Goal: Task Accomplishment & Management: Use online tool/utility

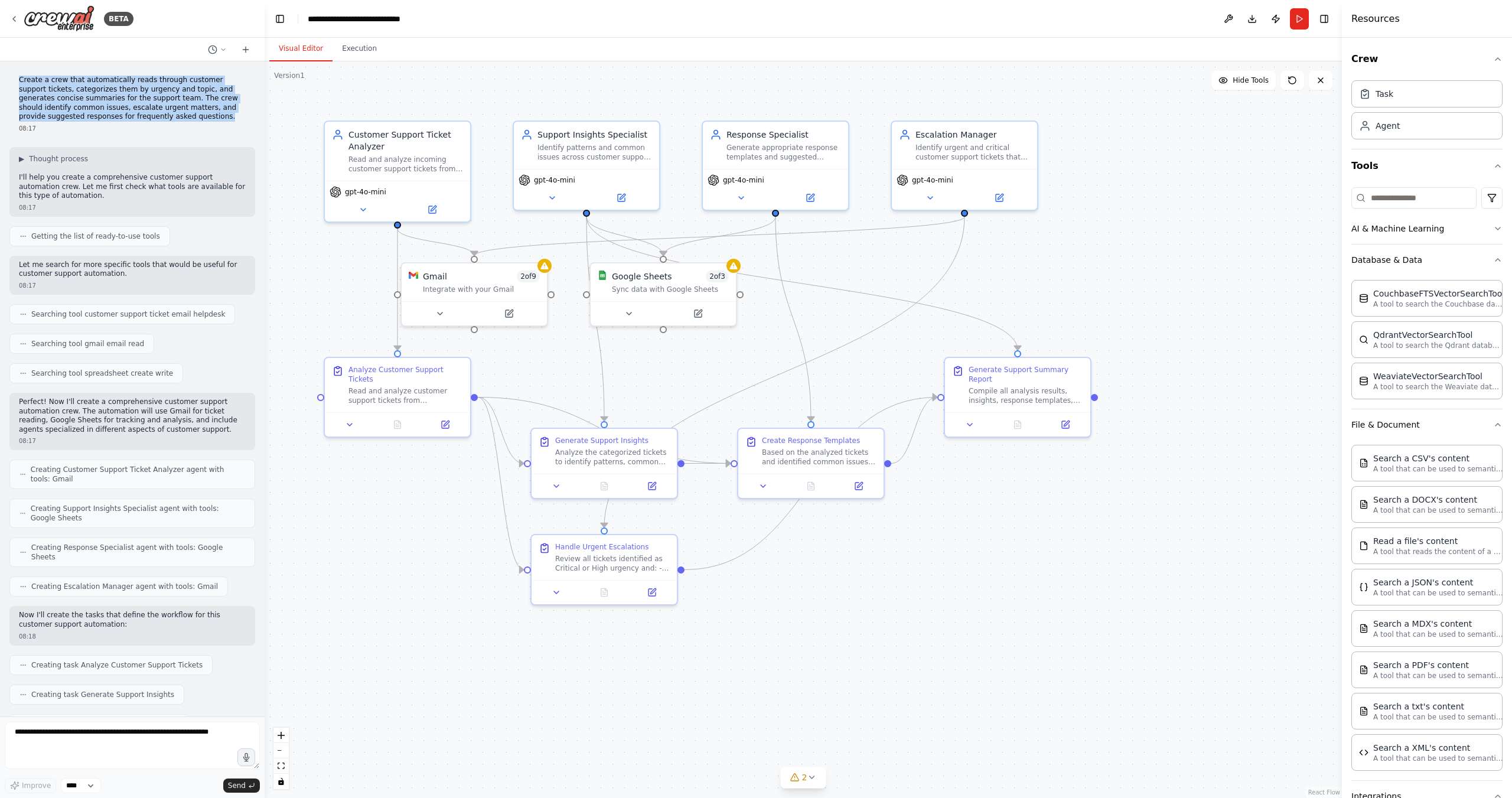
drag, startPoint x: 227, startPoint y: 118, endPoint x: 10, endPoint y: 81, distance: 220.1
click at [10, 81] on div "Create a crew that automatically reads through customer support tickets, catego…" at bounding box center [132, 104] width 246 height 66
copy p "Create a crew that automatically reads through customer support tickets, catego…"
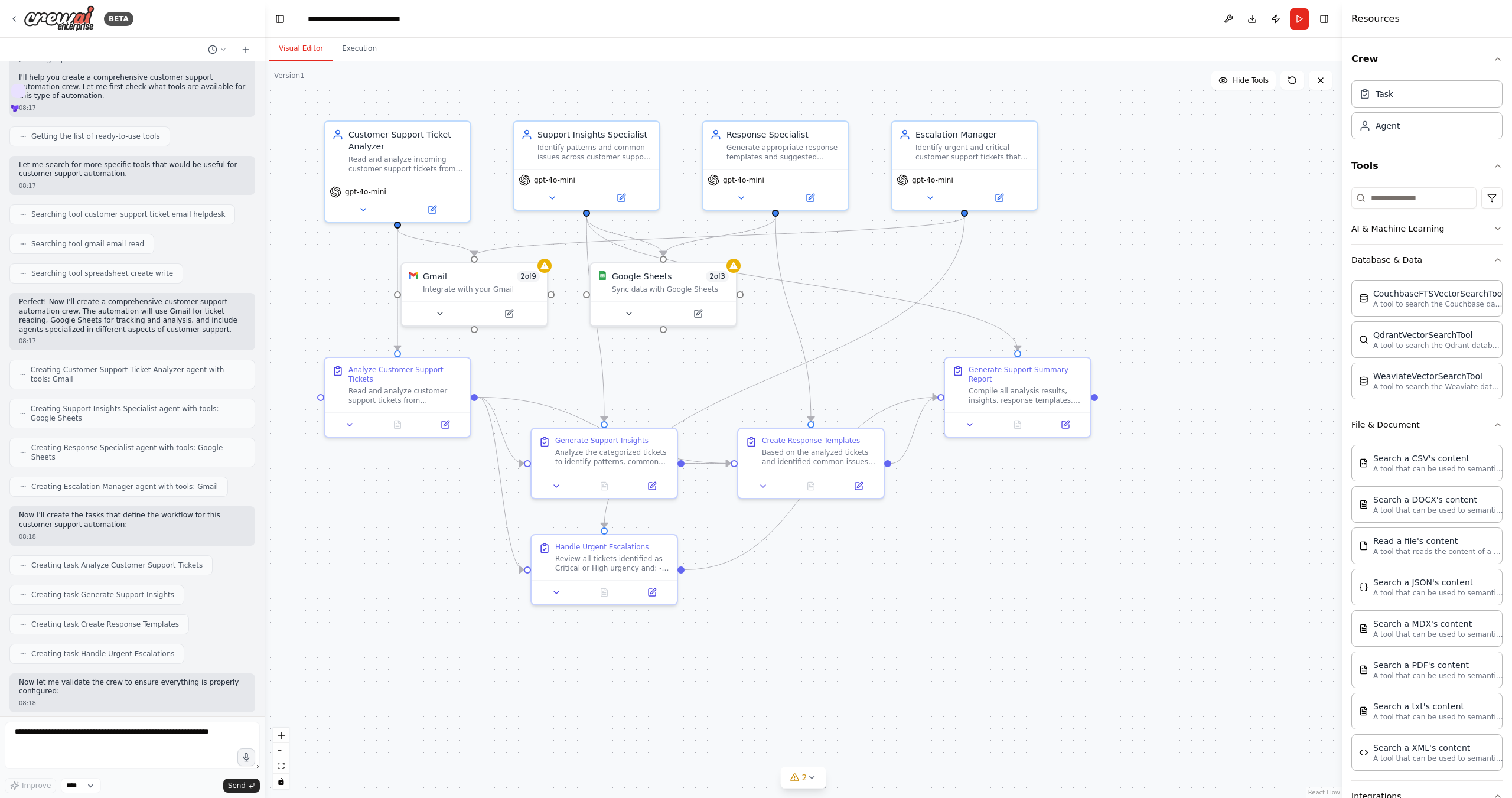
scroll to position [118, 0]
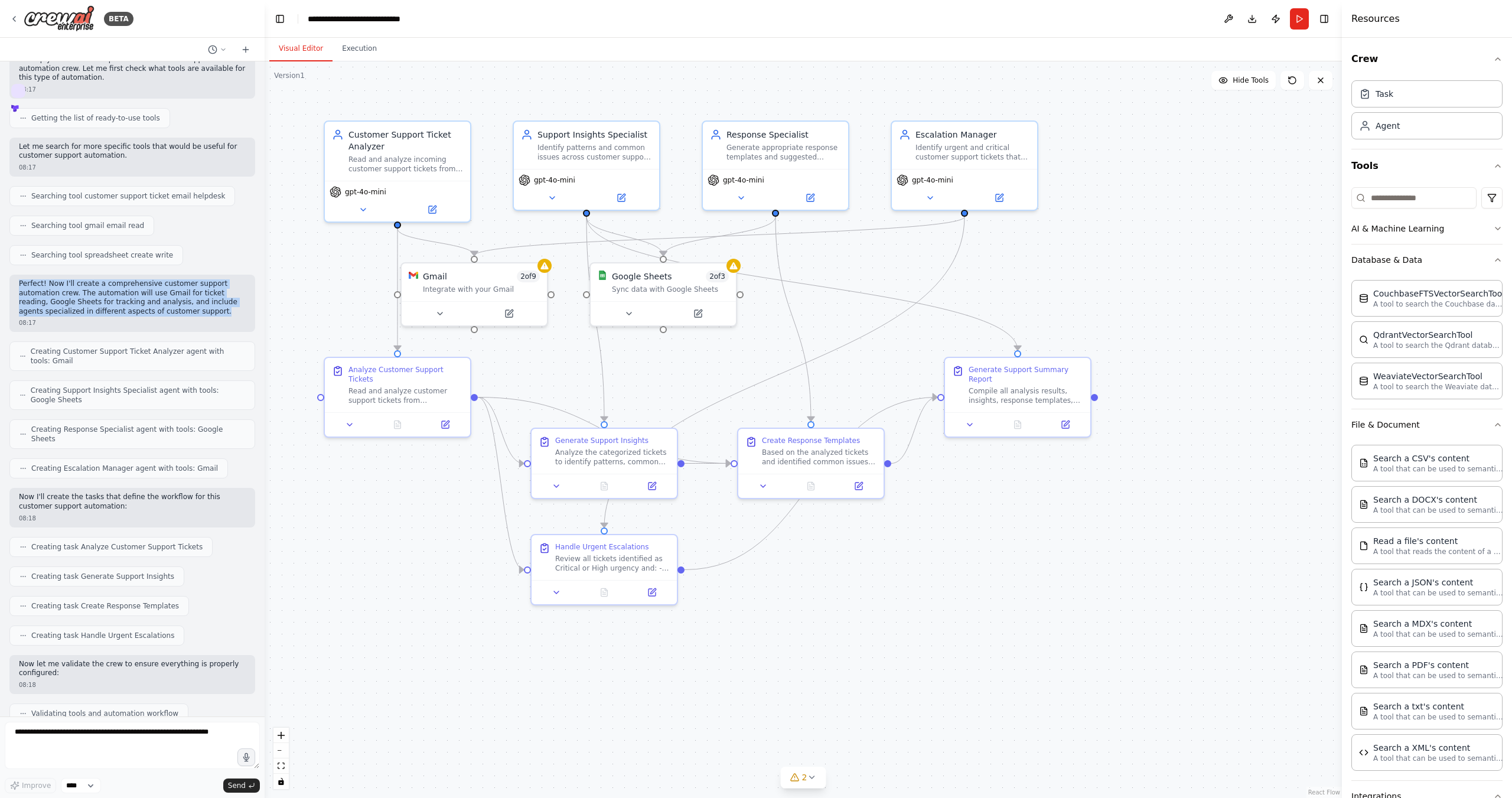
drag, startPoint x: 226, startPoint y: 315, endPoint x: 16, endPoint y: 288, distance: 211.7
click at [16, 288] on div "Perfect! Now I'll create a comprehensive customer support automation crew. The …" at bounding box center [132, 303] width 246 height 57
copy p "Perfect! Now I'll create a comprehensive customer support automation crew. The …"
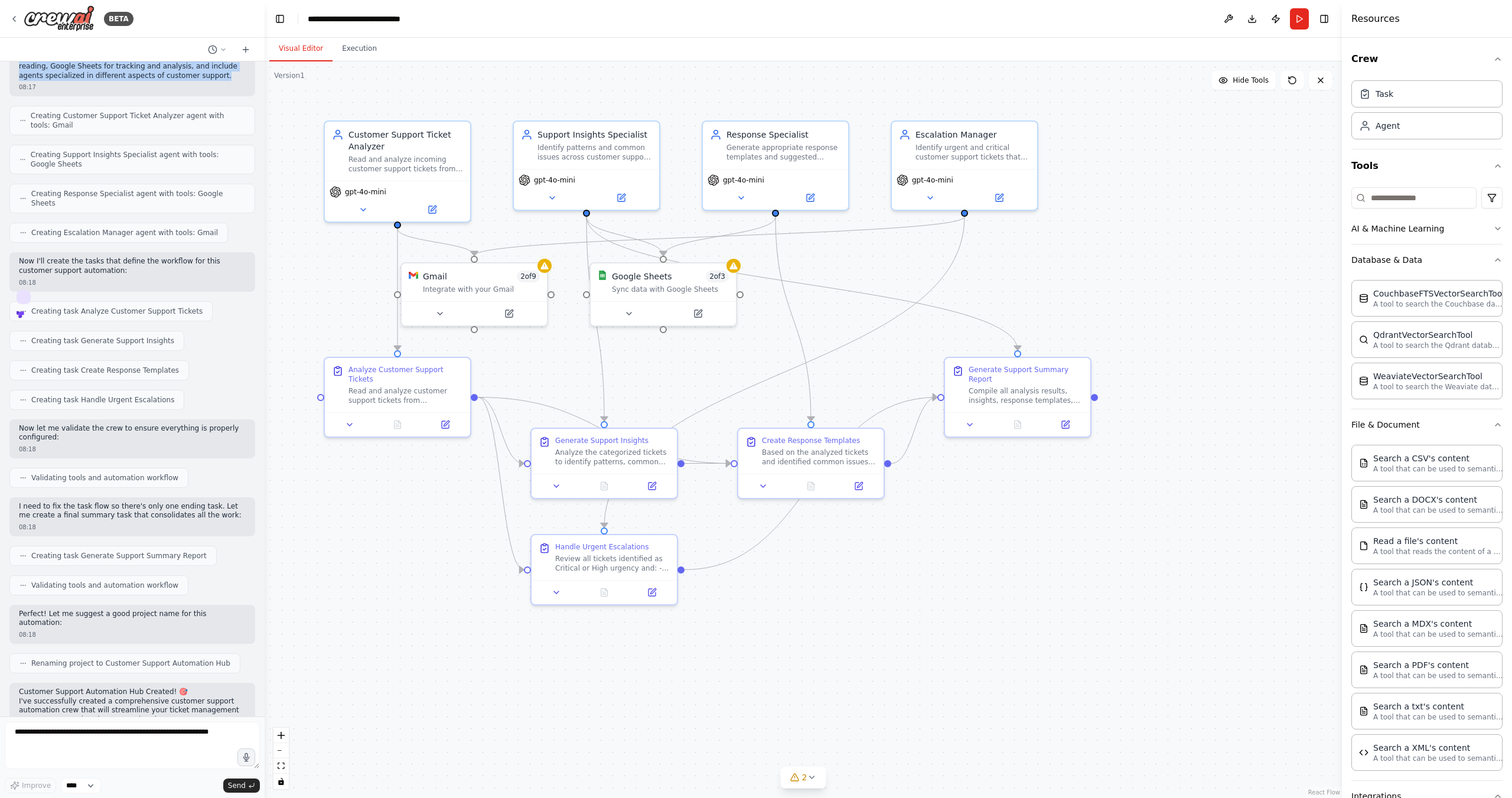
scroll to position [354, 0]
click at [404, 165] on div "Read and analyze incoming customer support tickets from {ticket_source}, catego…" at bounding box center [406, 162] width 115 height 19
click at [434, 208] on icon at bounding box center [432, 207] width 7 height 7
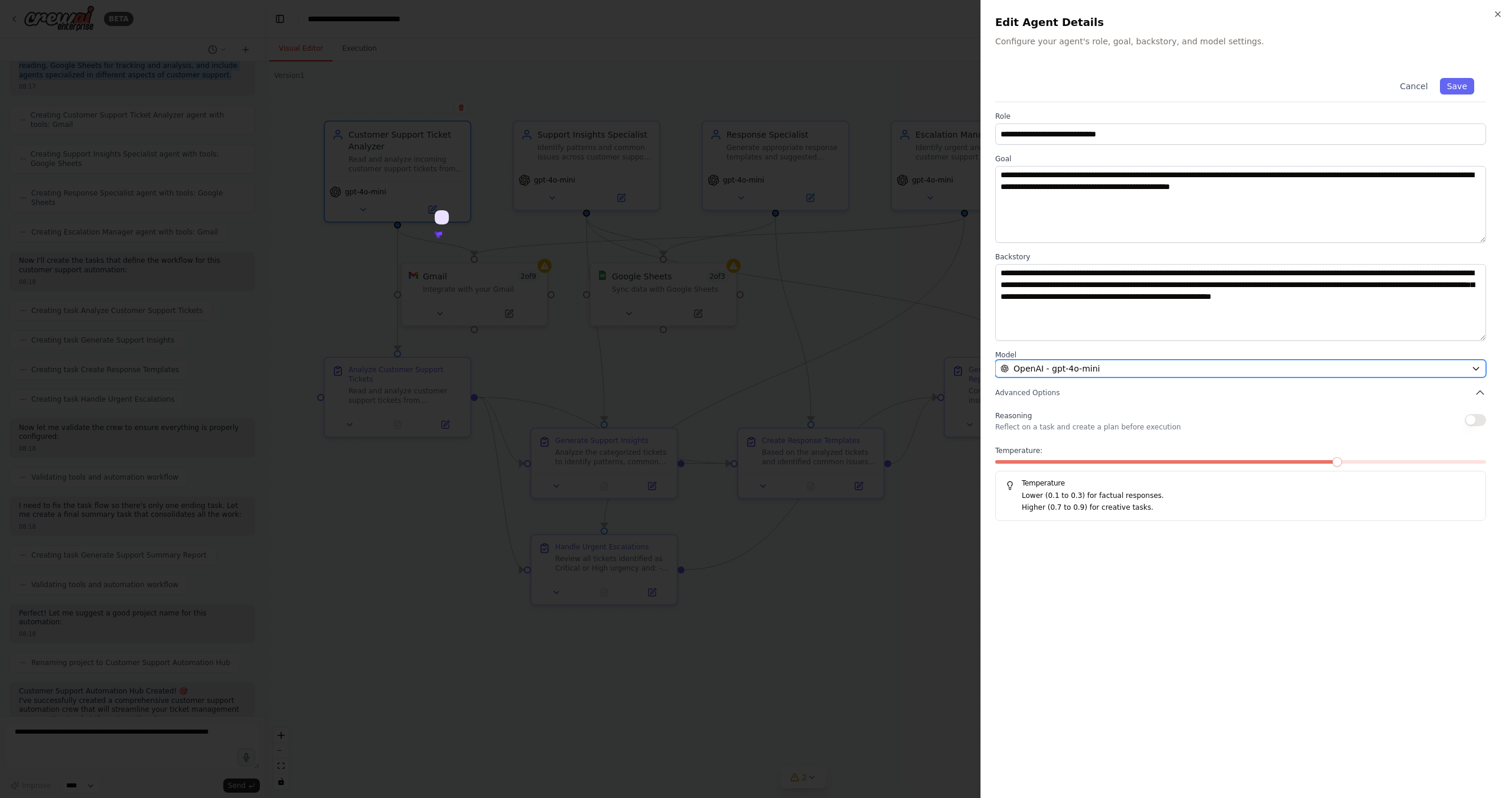
click at [1162, 364] on div "OpenAI - gpt-4o-mini" at bounding box center [1233, 369] width 466 height 12
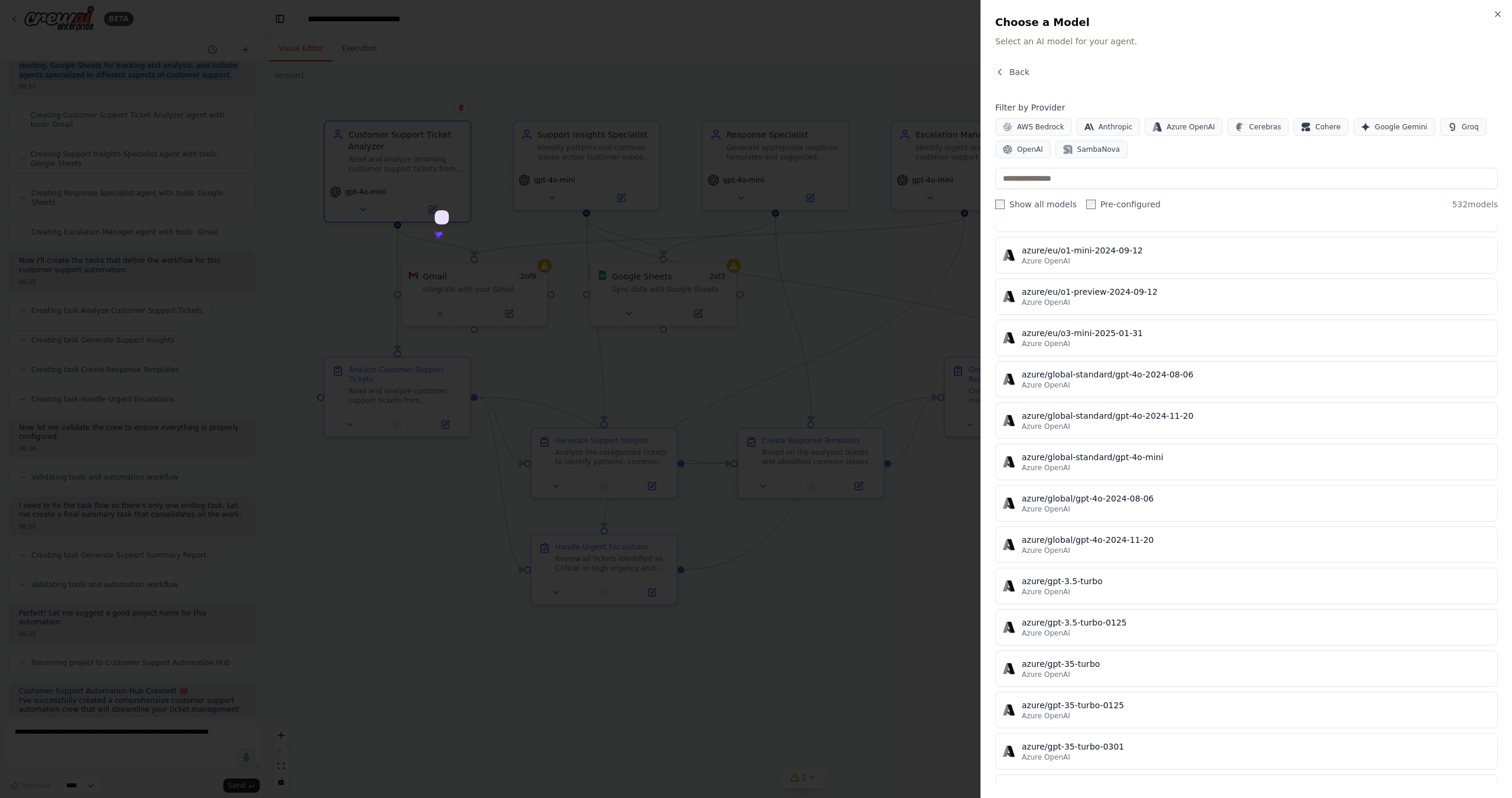
scroll to position [0, 0]
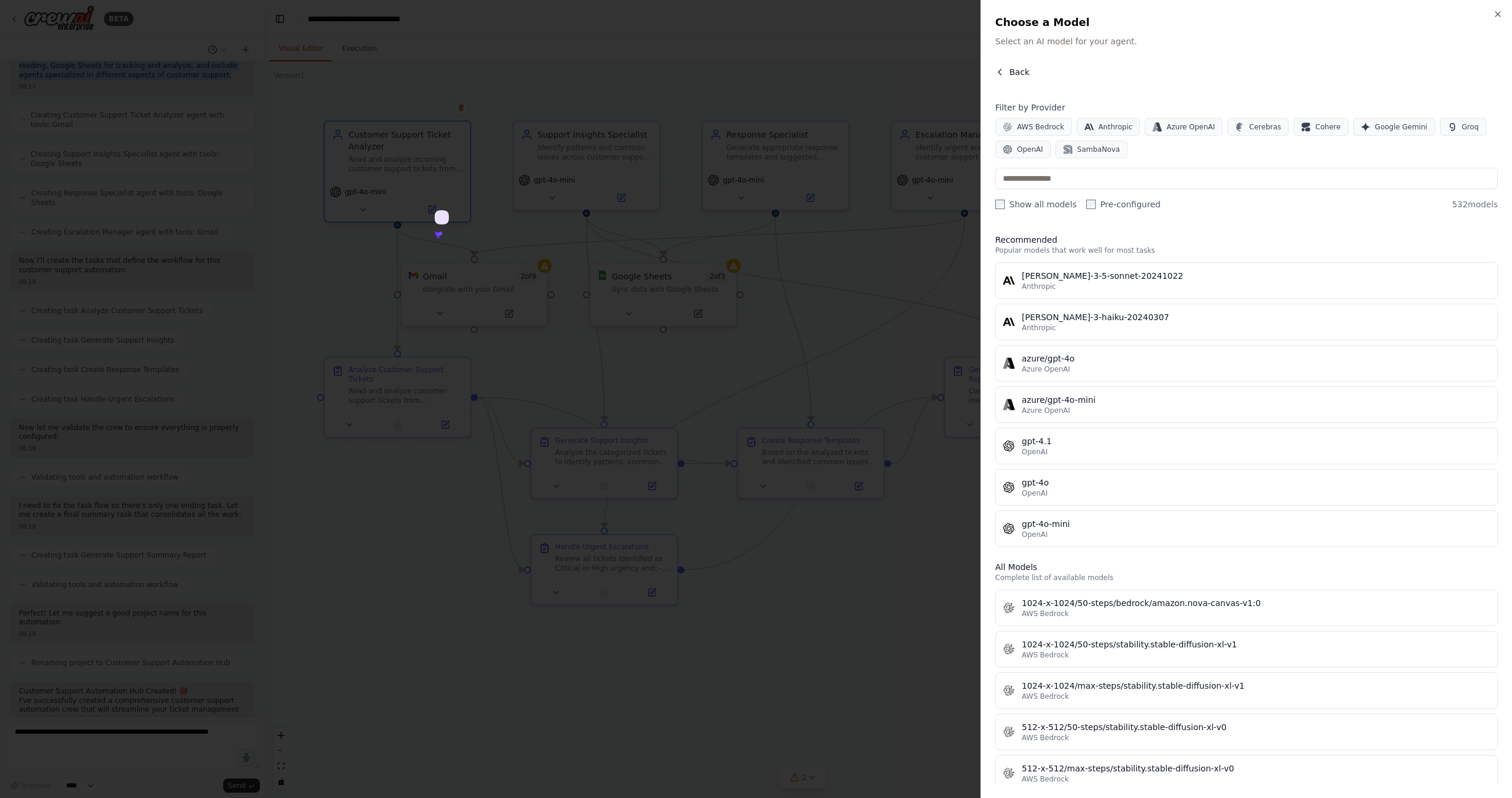
click at [996, 71] on icon "button" at bounding box center [1000, 71] width 9 height 9
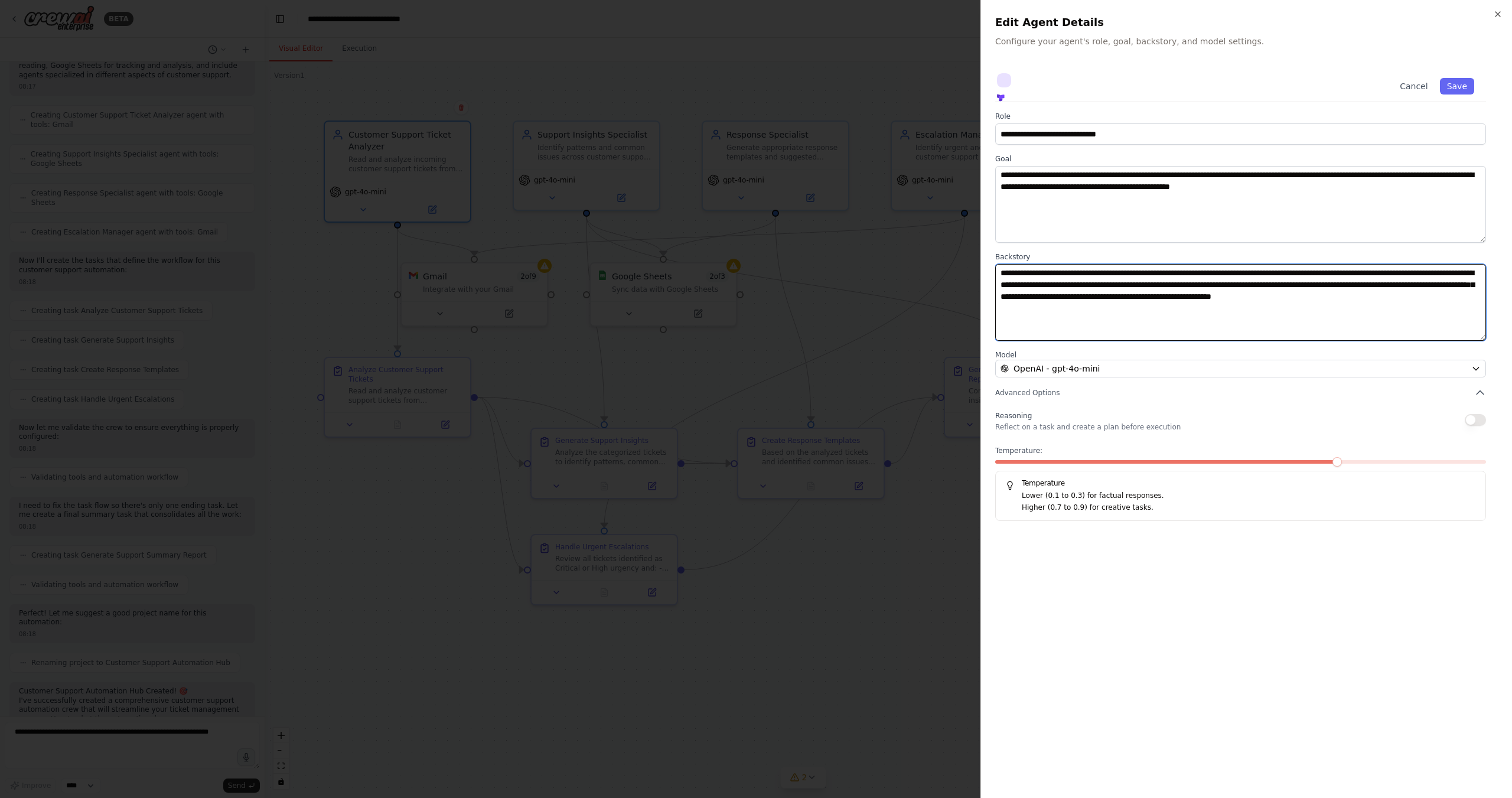
drag, startPoint x: 1200, startPoint y: 314, endPoint x: 982, endPoint y: 263, distance: 223.9
click at [982, 263] on div "**********" at bounding box center [1246, 399] width 532 height 798
click at [1501, 12] on icon "button" at bounding box center [1498, 14] width 9 height 9
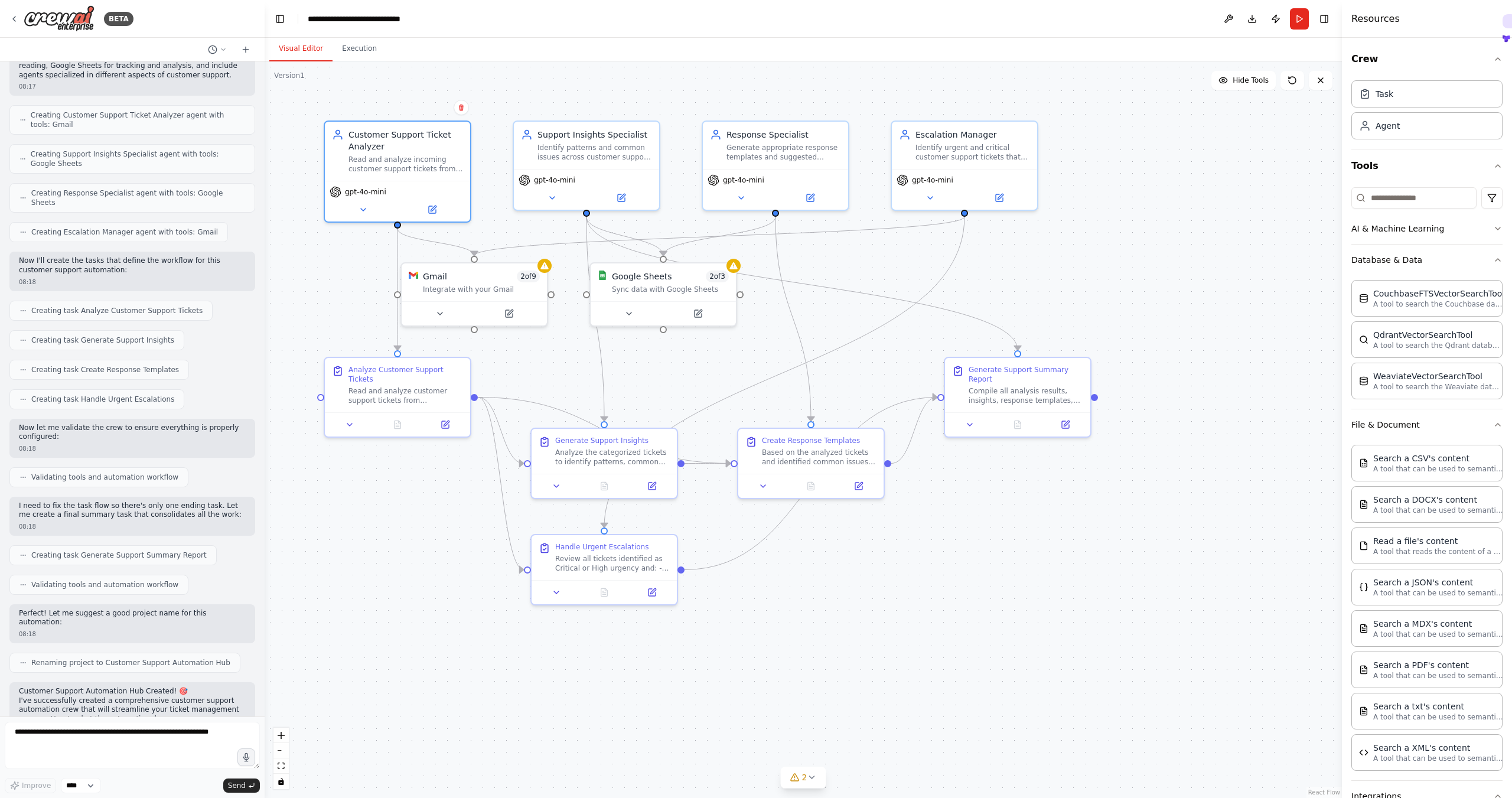
click at [449, 251] on div ".deletable-edge-delete-btn { width: 20px; height: 20px; border: 0px solid #ffff…" at bounding box center [803, 429] width 1078 height 737
click at [451, 244] on icon "Edge from adf1f3a8-59f7-4621-a79d-ae43bf1cd7ec to f2eee37c-b274-4cc3-90bc-cd86a…" at bounding box center [436, 242] width 77 height 27
click at [442, 318] on div at bounding box center [475, 311] width 145 height 24
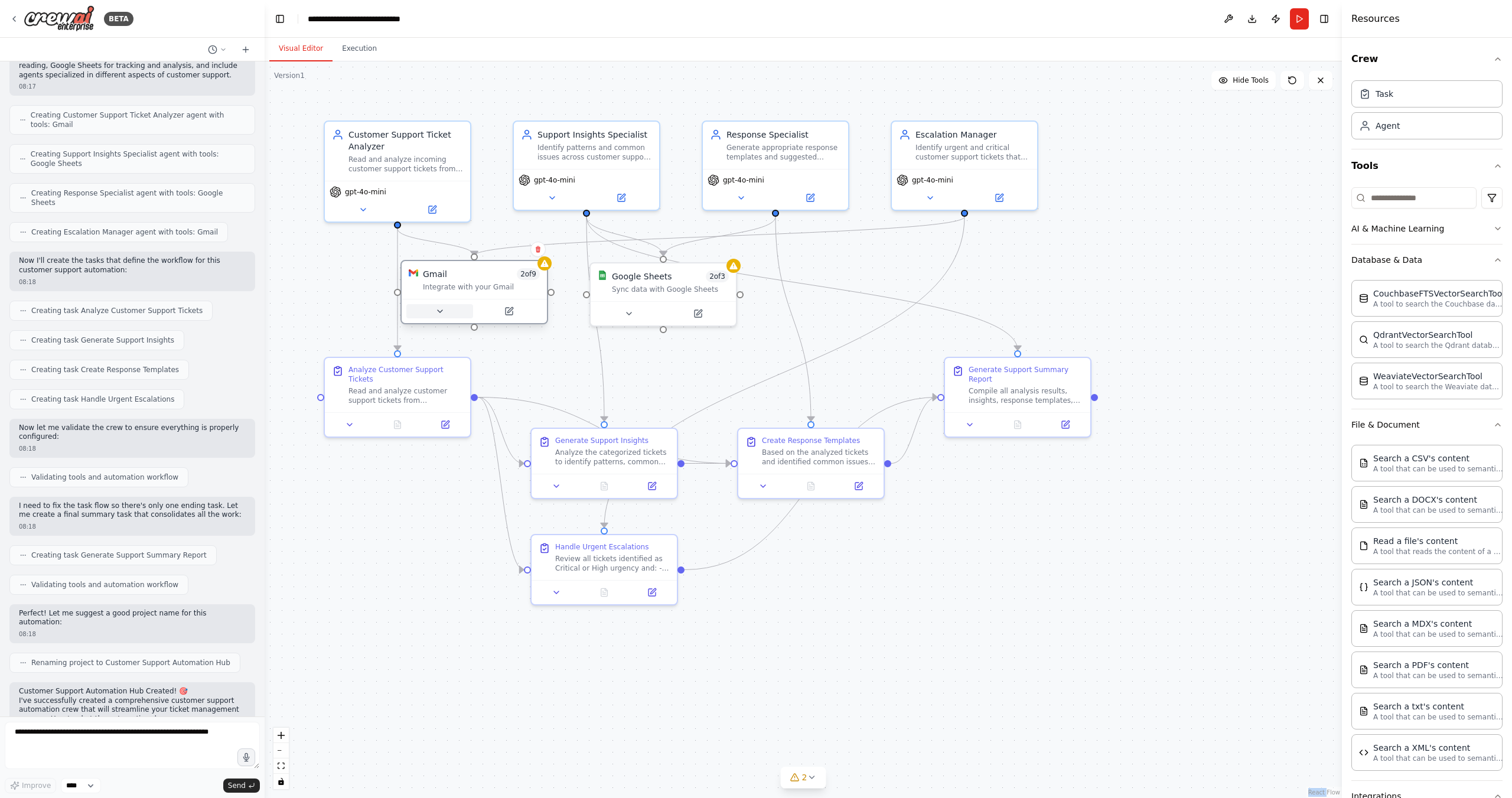
click at [442, 310] on icon at bounding box center [440, 312] width 5 height 3
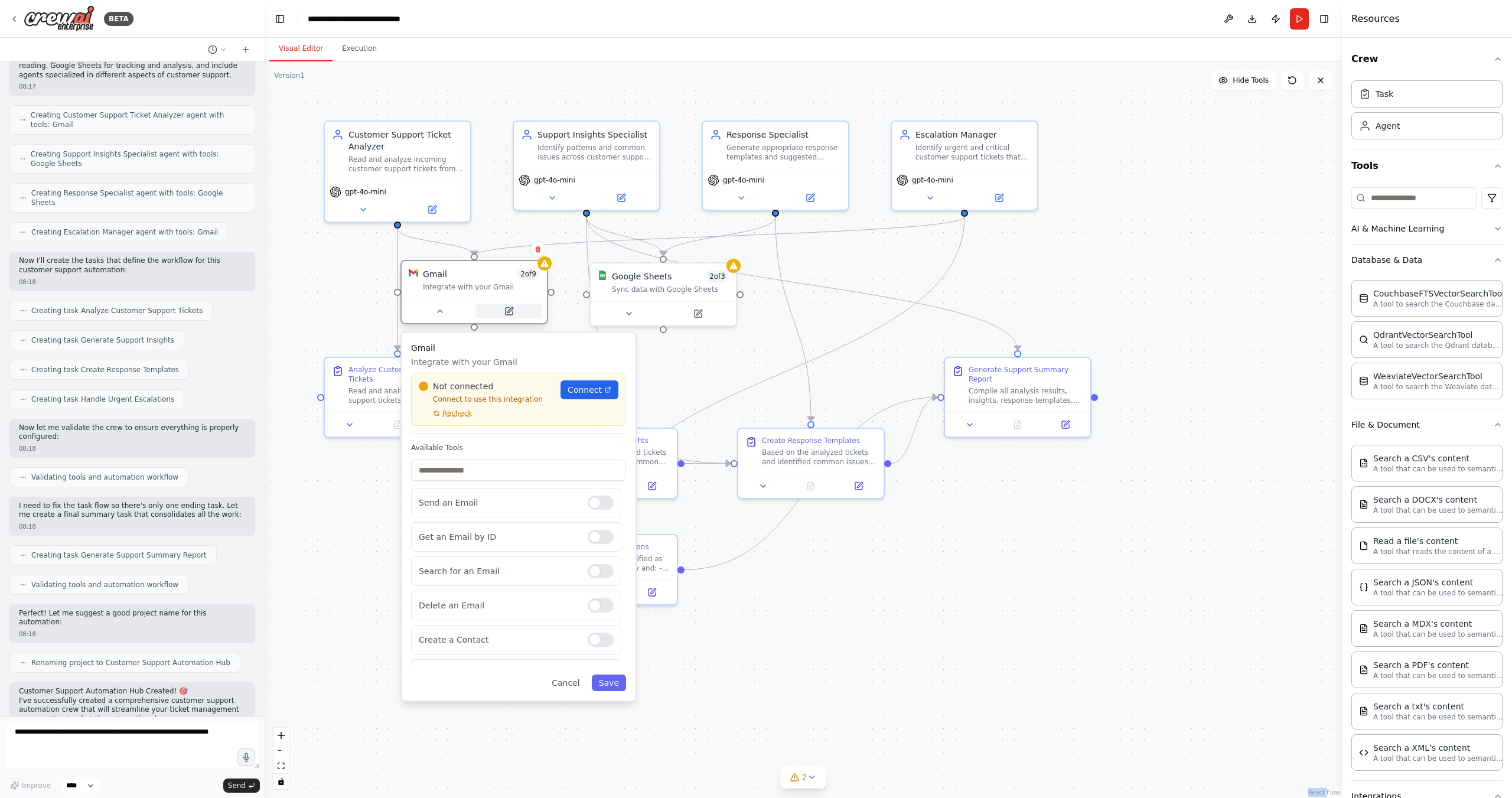
click at [507, 309] on icon at bounding box center [509, 311] width 7 height 7
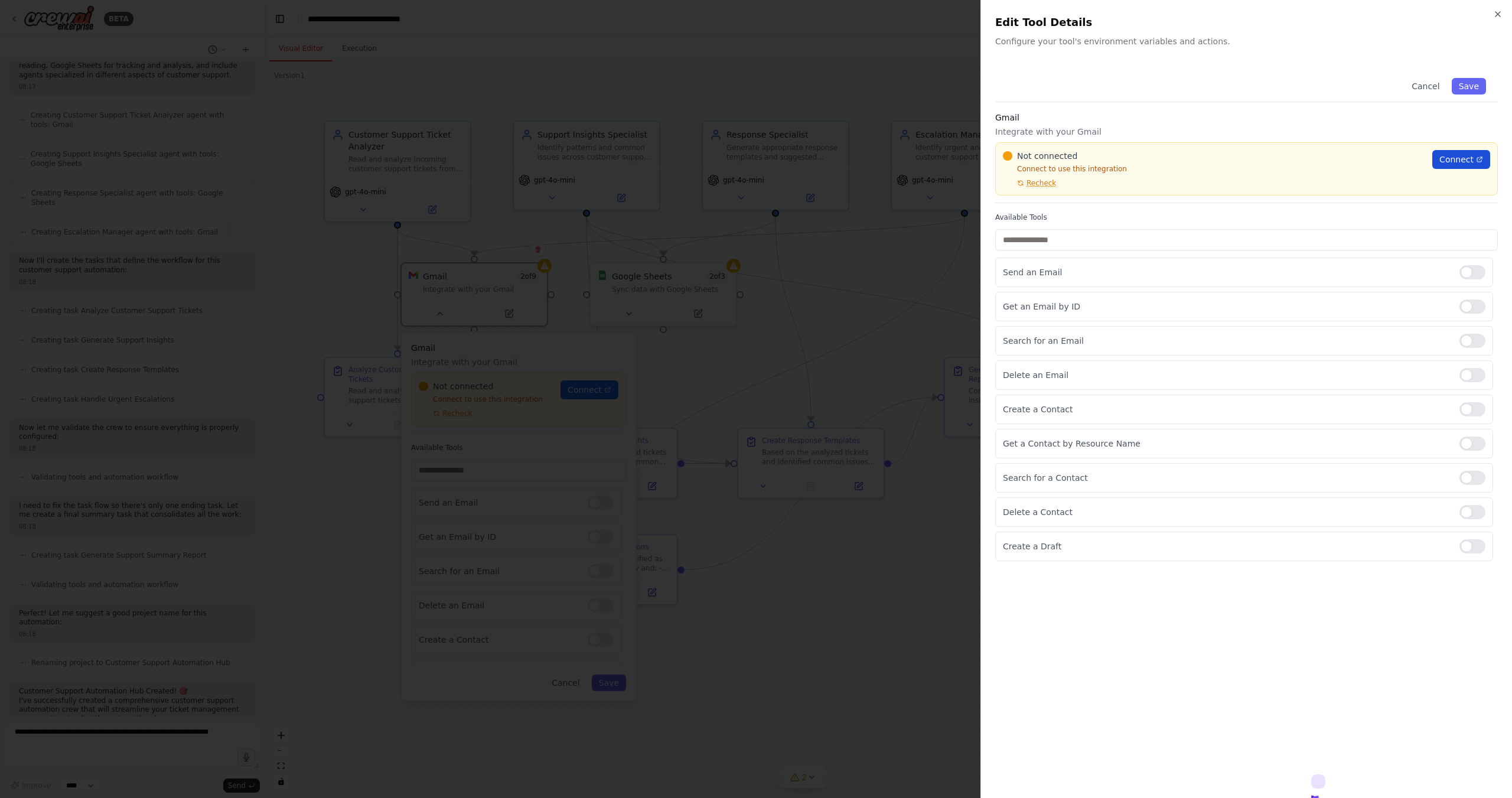
click at [1463, 159] on span "Connect" at bounding box center [1456, 159] width 34 height 12
click at [1468, 340] on div at bounding box center [1472, 340] width 26 height 14
click at [1500, 11] on icon "button" at bounding box center [1498, 14] width 9 height 9
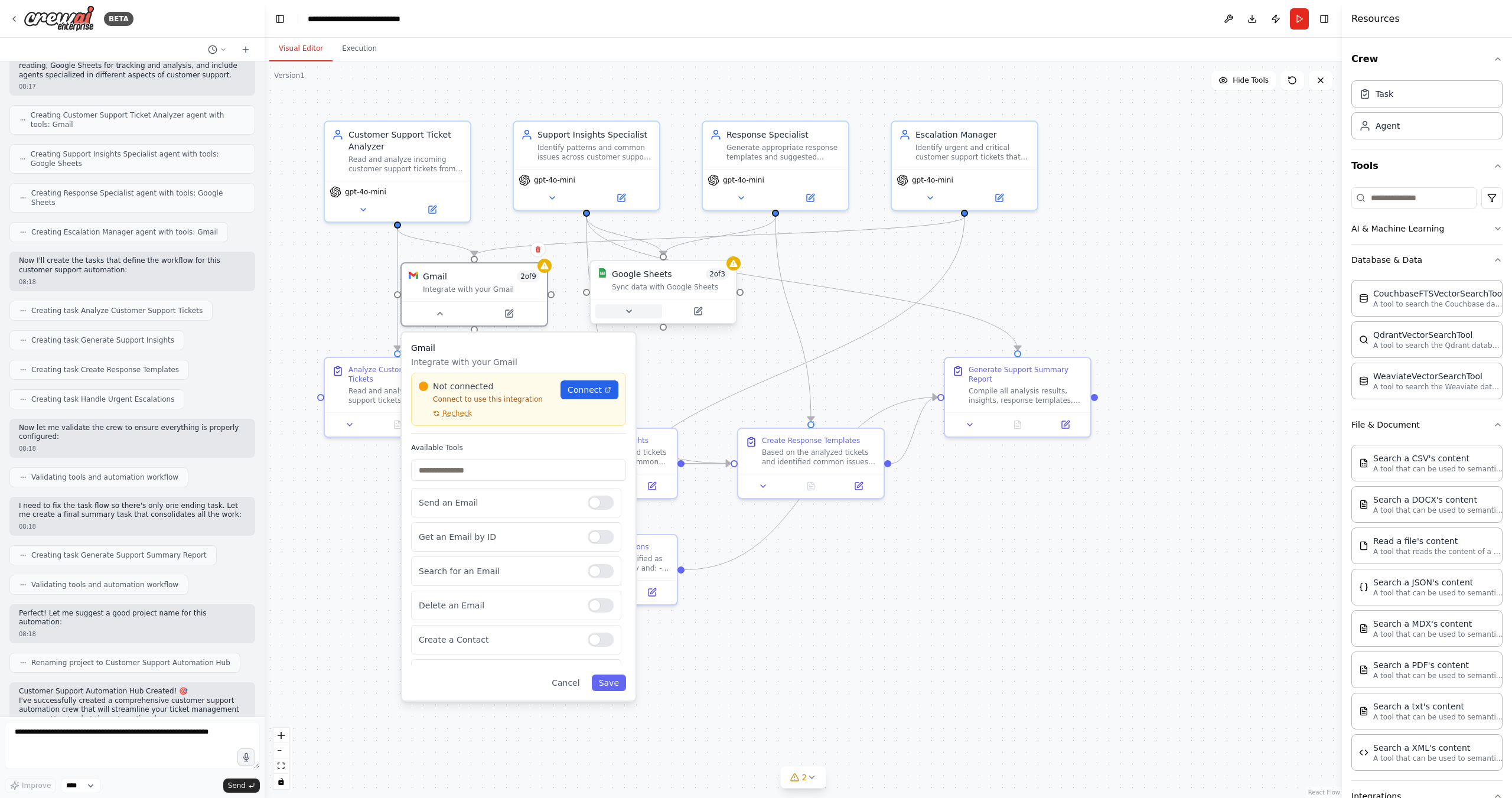
click at [630, 317] on button at bounding box center [629, 311] width 66 height 14
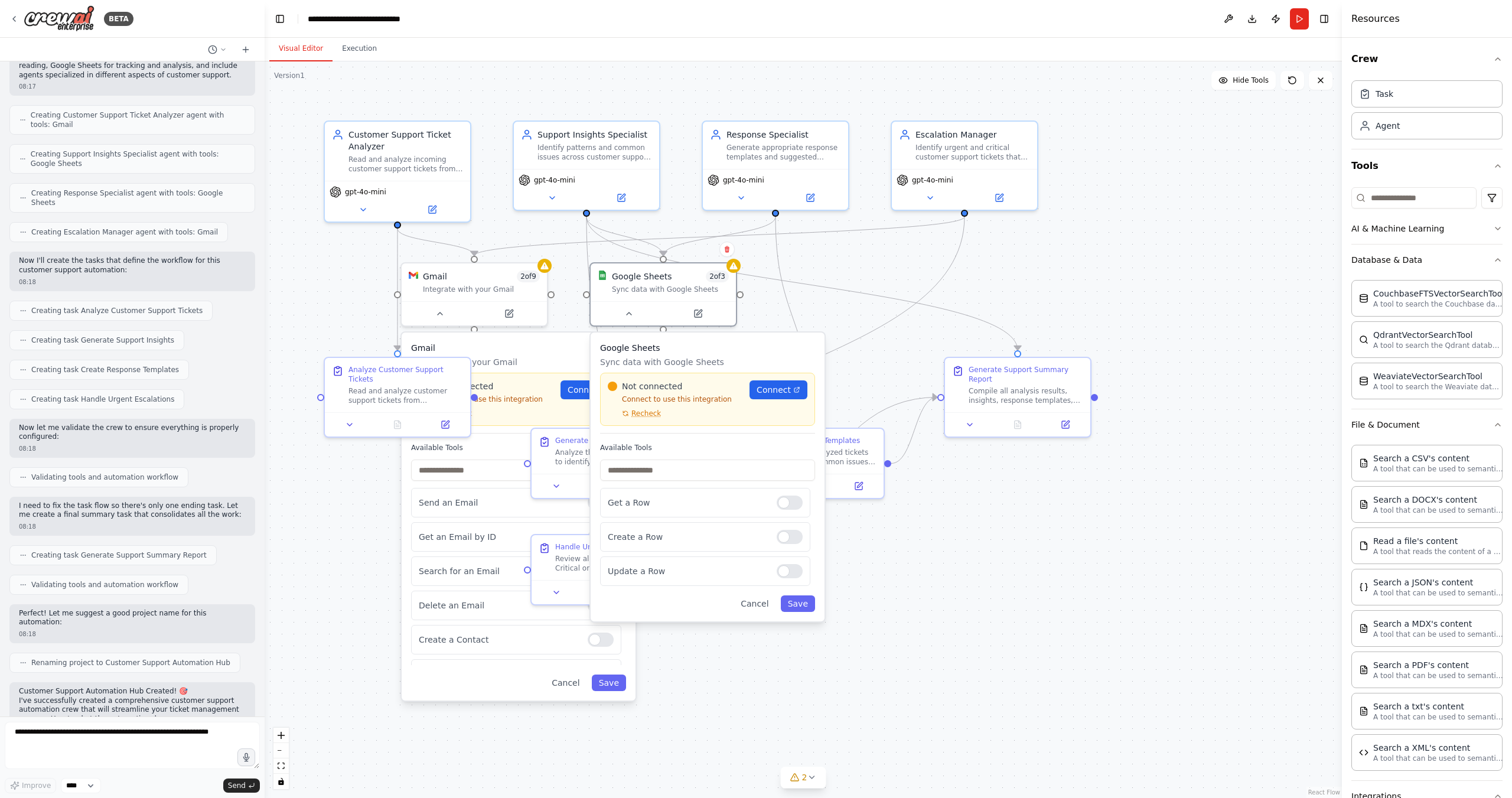
click at [816, 269] on div ".deletable-edge-delete-btn { width: 20px; height: 20px; border: 0px solid #ffff…" at bounding box center [803, 429] width 1078 height 737
click at [872, 666] on div ".deletable-edge-delete-btn { width: 20px; height: 20px; border: 0px solid #ffff…" at bounding box center [803, 429] width 1078 height 737
click at [634, 321] on div at bounding box center [663, 311] width 145 height 24
click at [629, 316] on button at bounding box center [629, 311] width 66 height 14
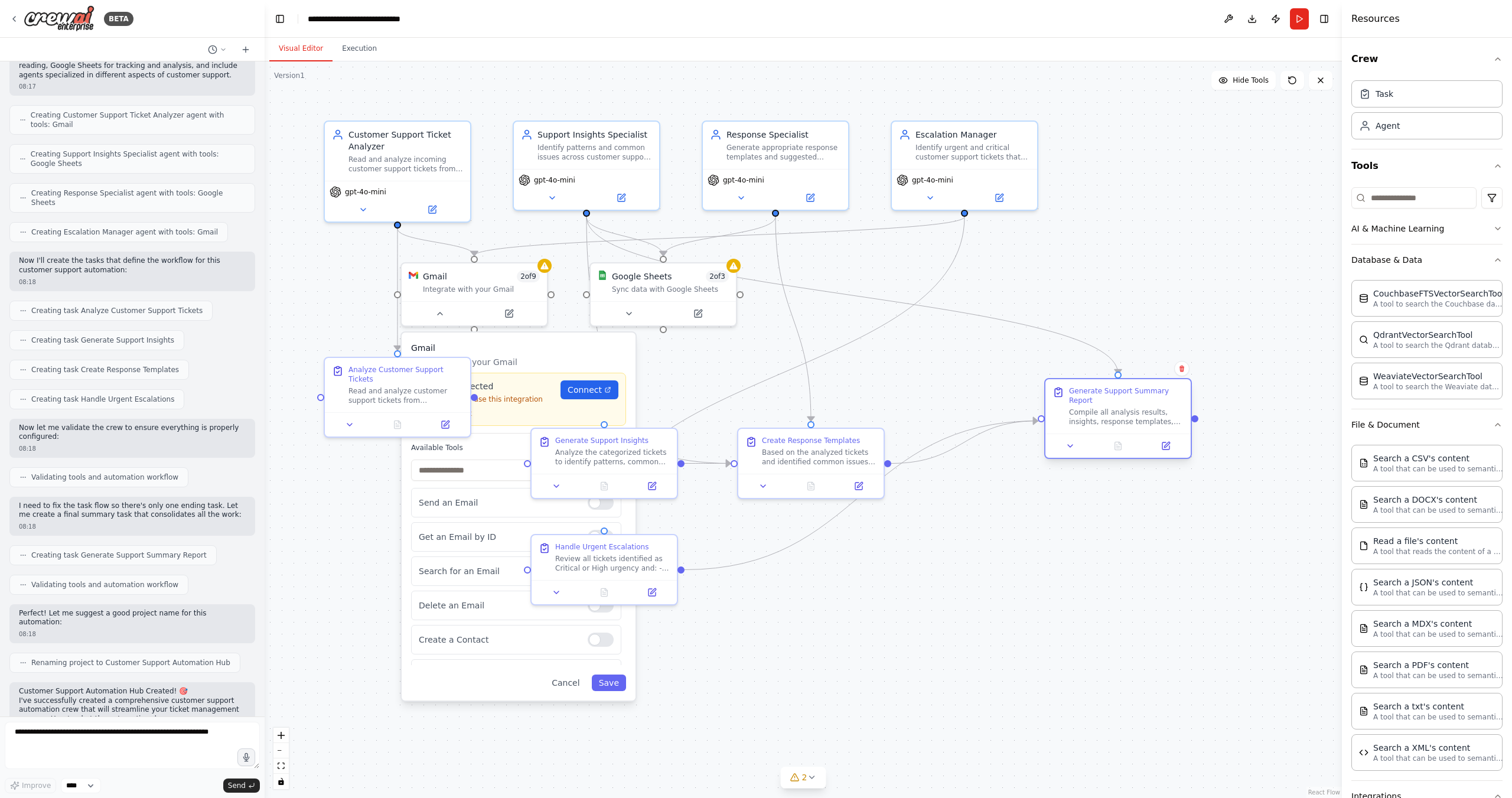
drag, startPoint x: 1047, startPoint y: 371, endPoint x: 1151, endPoint y: 394, distance: 106.5
click at [1151, 394] on div "Generate Support Summary Report" at bounding box center [1126, 396] width 115 height 19
click at [1077, 444] on button at bounding box center [1070, 446] width 41 height 14
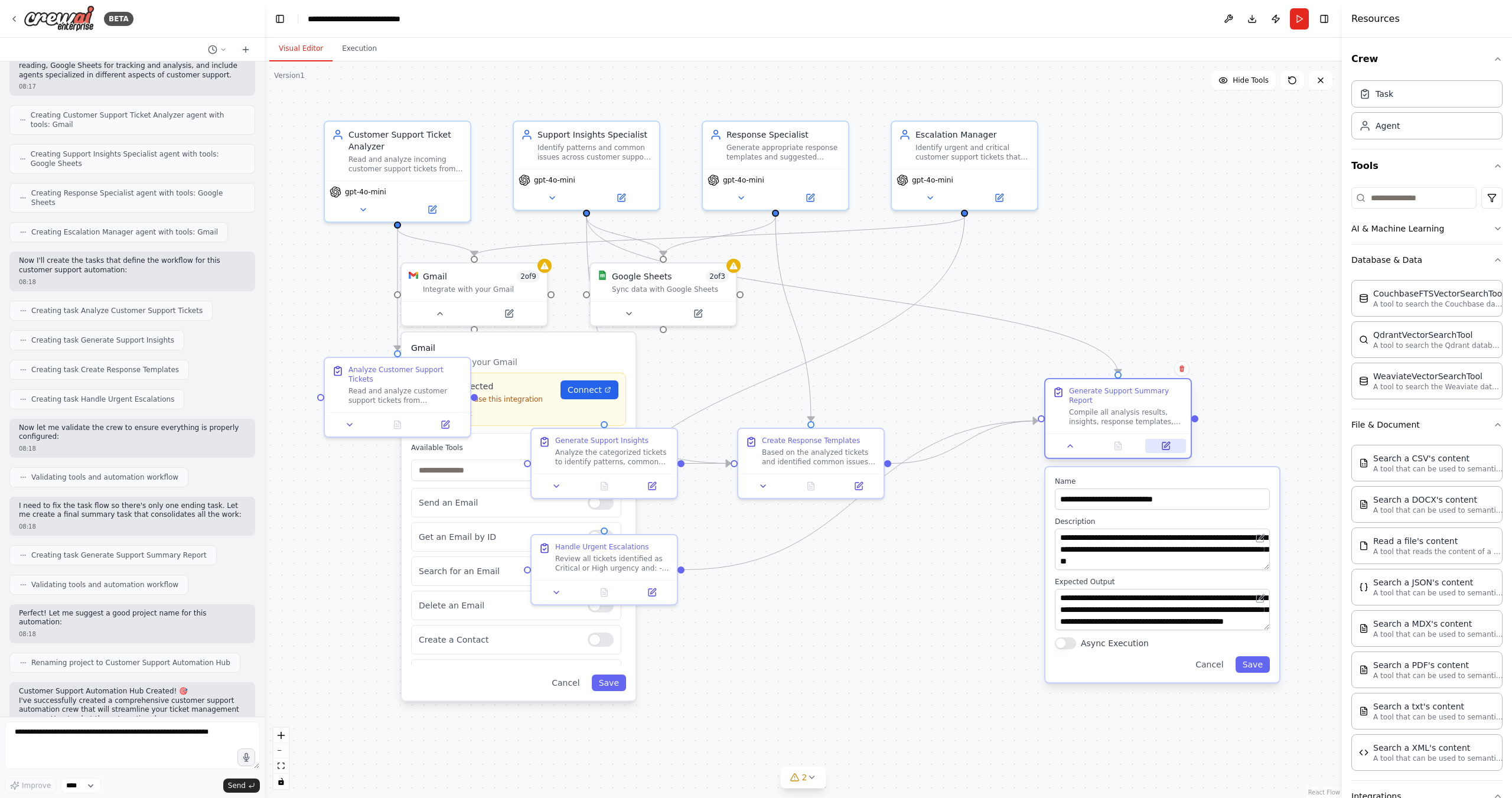
click at [1169, 447] on icon at bounding box center [1165, 446] width 7 height 7
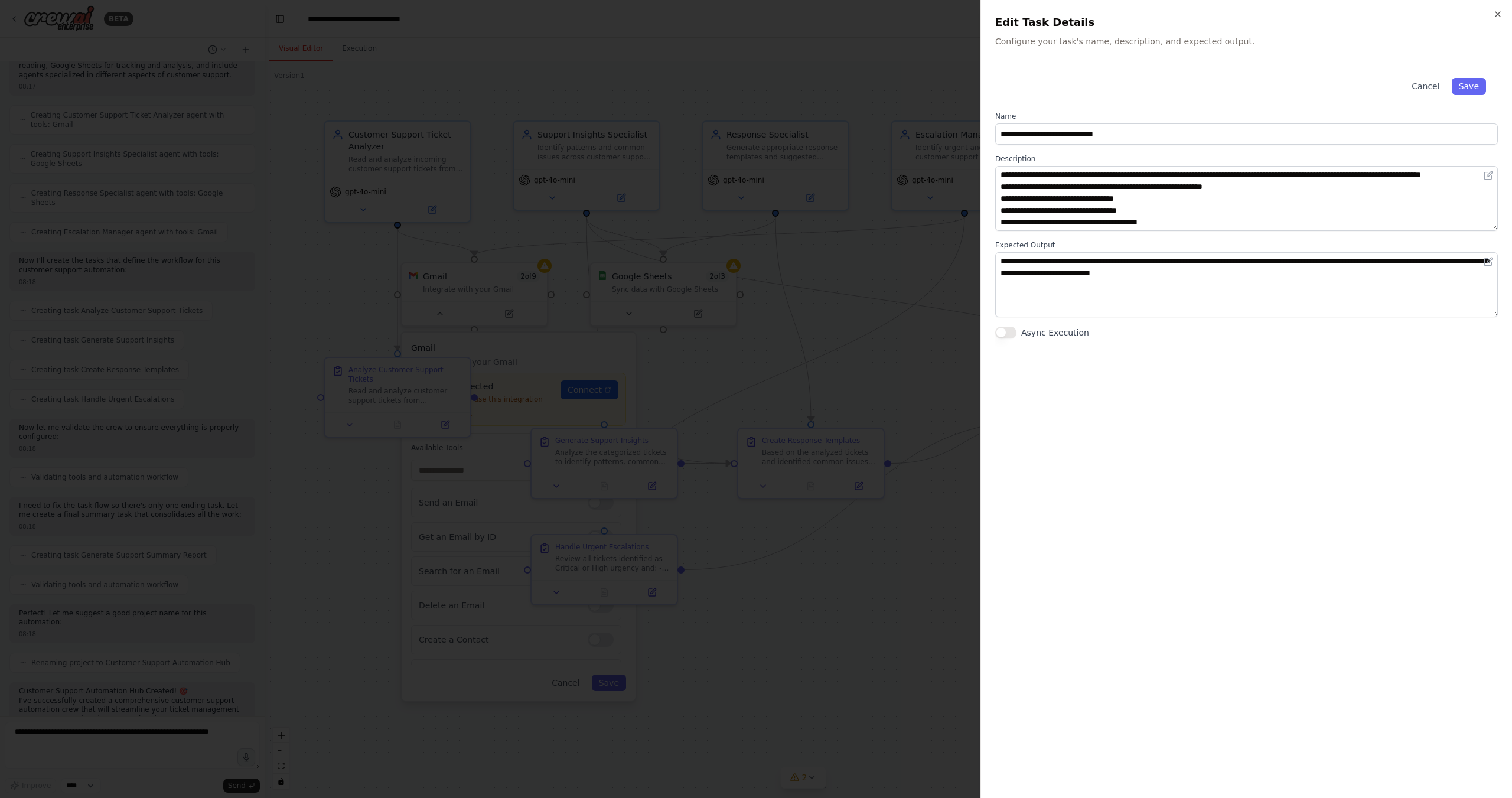
scroll to position [59, 0]
click at [1496, 12] on icon "button" at bounding box center [1498, 14] width 5 height 5
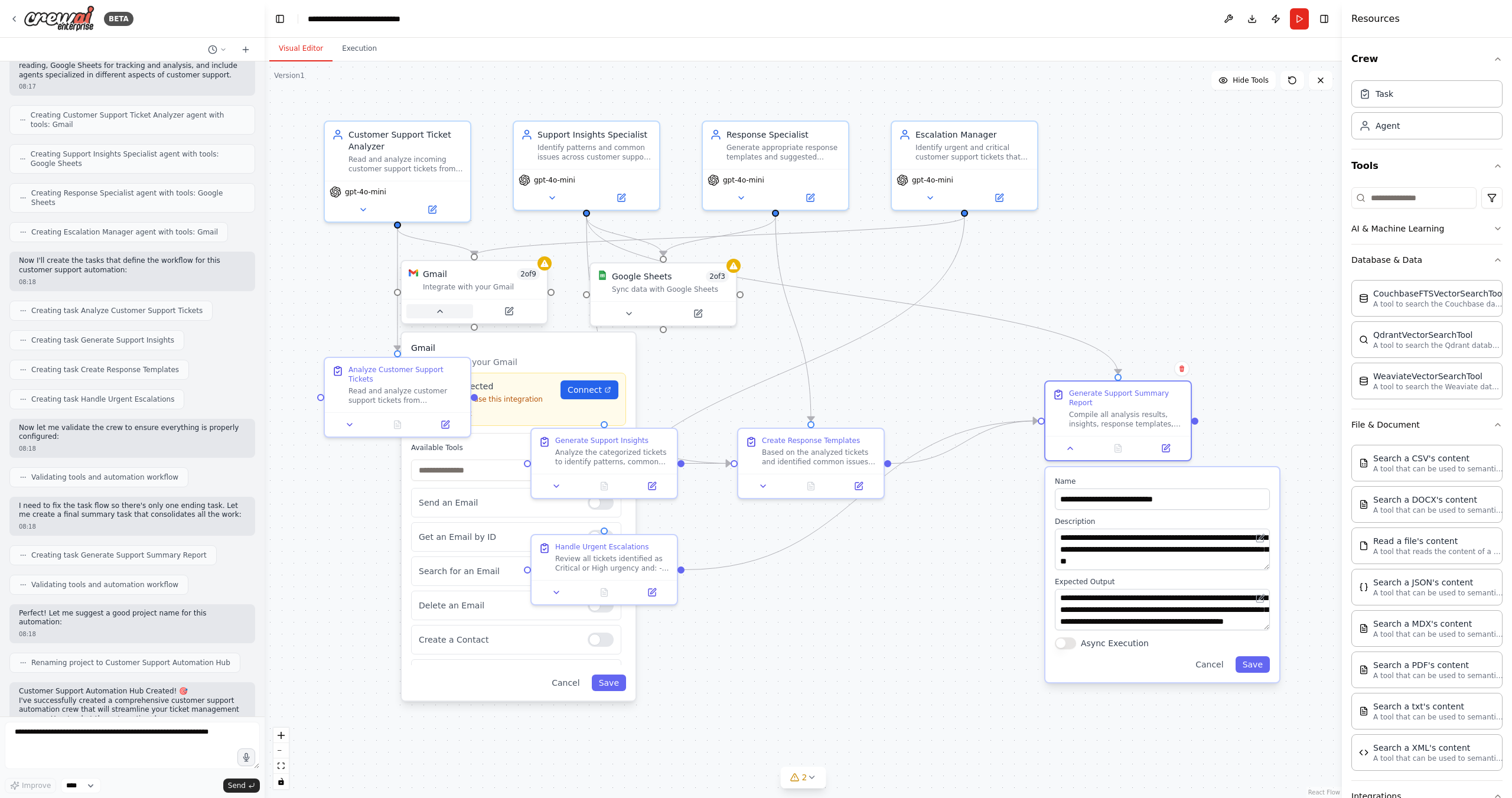
click at [443, 315] on icon at bounding box center [439, 311] width 9 height 9
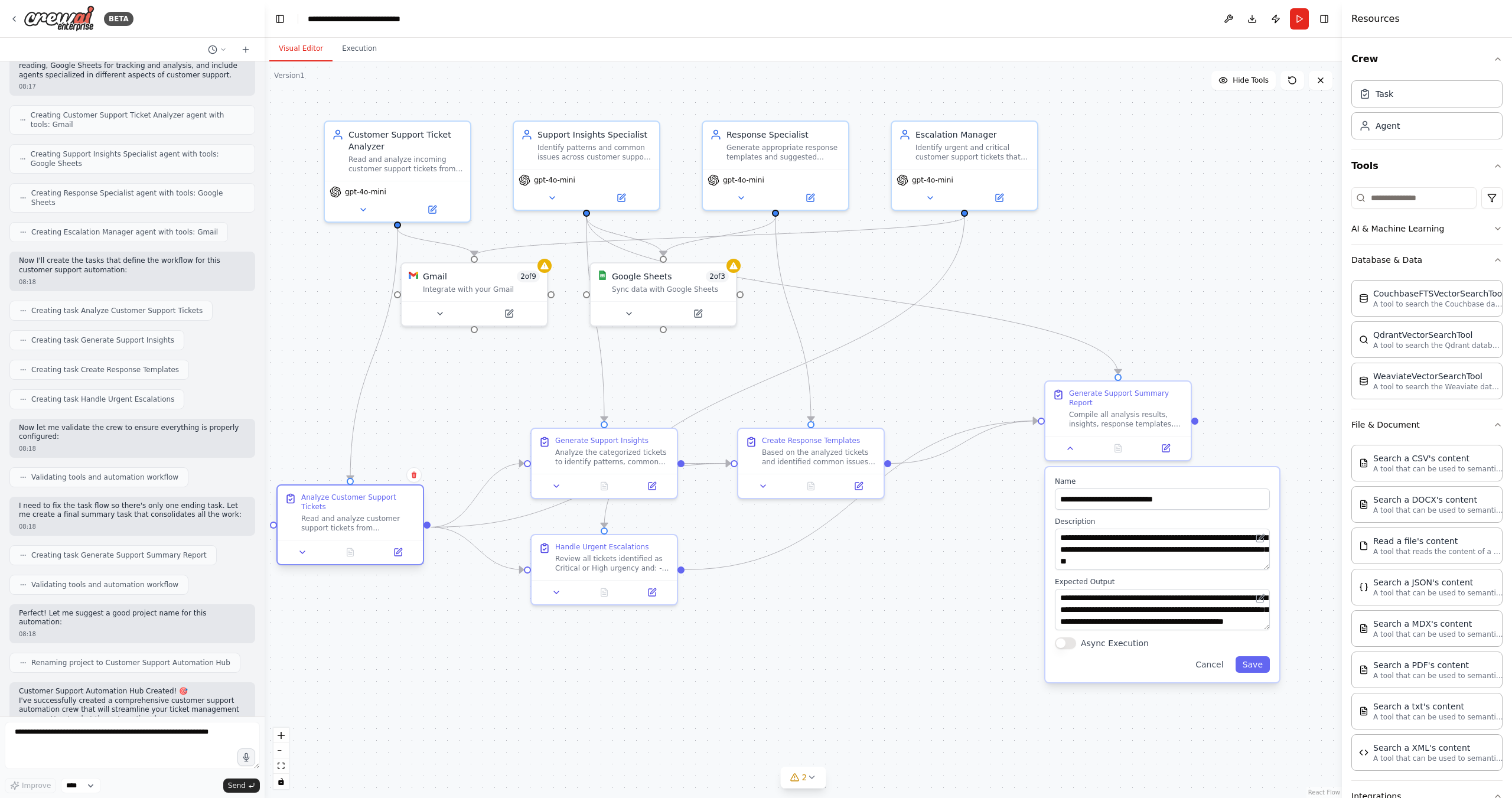
drag, startPoint x: 451, startPoint y: 381, endPoint x: 397, endPoint y: 510, distance: 139.8
click at [397, 510] on div "Analyze Customer Support Tickets" at bounding box center [359, 502] width 115 height 19
drag, startPoint x: 643, startPoint y: 569, endPoint x: 738, endPoint y: 663, distance: 133.6
click at [732, 662] on div "Handle Urgent Escalations Review all tickets identified as Critical or High urg…" at bounding box center [658, 626] width 148 height 71
drag, startPoint x: 626, startPoint y: 442, endPoint x: 826, endPoint y: 479, distance: 203.4
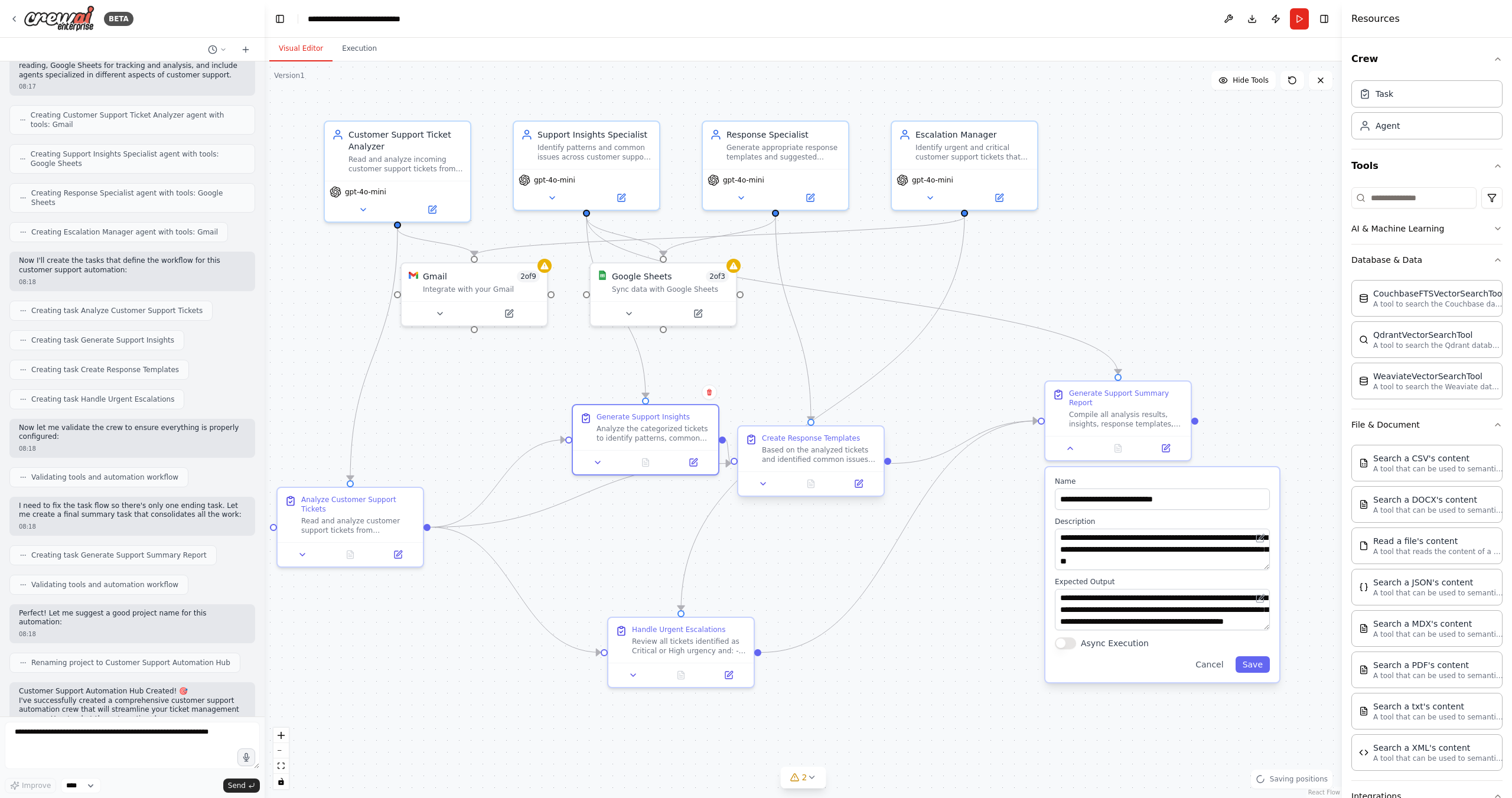
click at [671, 423] on div "Generate Support Insights Analyze the categorized tickets to identify patterns,…" at bounding box center [654, 428] width 115 height 31
drag, startPoint x: 812, startPoint y: 448, endPoint x: 896, endPoint y: 521, distance: 111.3
click at [896, 521] on div "Based on the analyzed tickets and identified common issues, generate: - Suggest…" at bounding box center [902, 526] width 115 height 19
click at [1418, 448] on div "Search a CSV's content A tool that can be used to semantic search a query from …" at bounding box center [1427, 463] width 151 height 36
click at [1404, 468] on p "A tool that can be used to semantic search a query from a CSV's content." at bounding box center [1438, 468] width 130 height 9
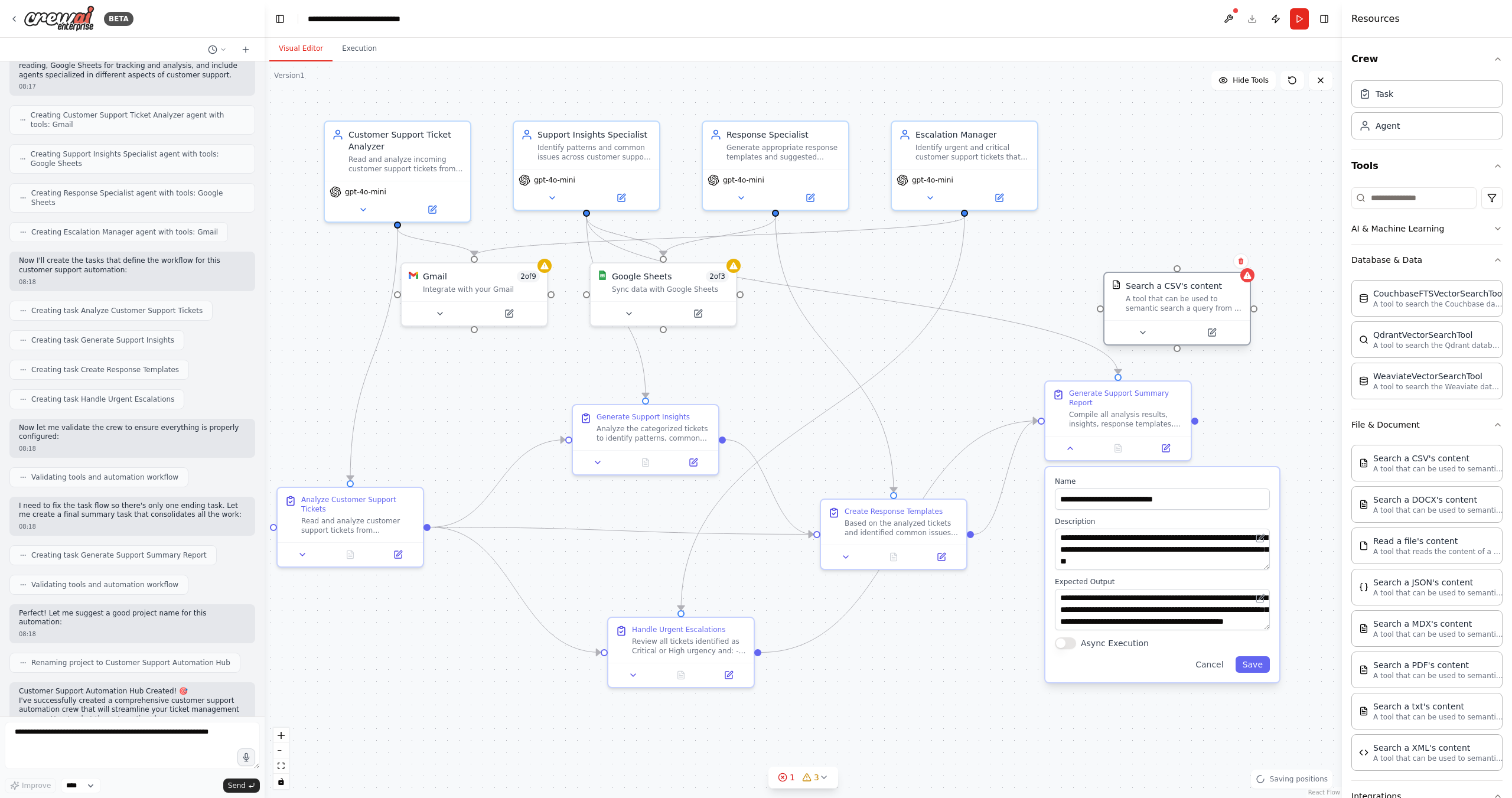
drag, startPoint x: 1288, startPoint y: 384, endPoint x: 1144, endPoint y: 296, distance: 168.8
click at [1144, 296] on div "A tool that can be used to semantic search a query from a CSV's content." at bounding box center [1184, 303] width 117 height 19
click at [1214, 332] on icon at bounding box center [1213, 331] width 5 height 5
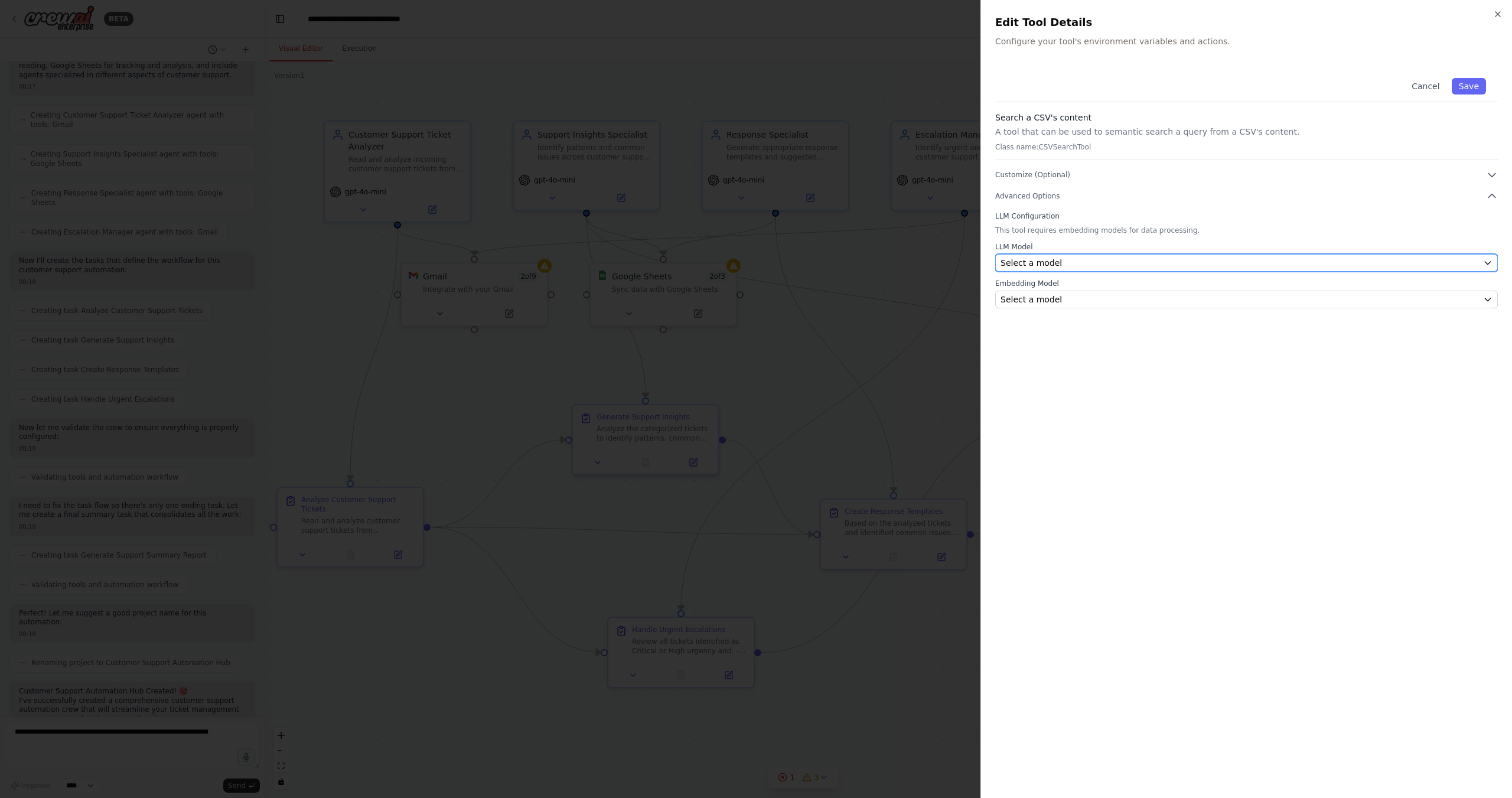
click at [1179, 259] on div "Select a model" at bounding box center [1239, 263] width 478 height 12
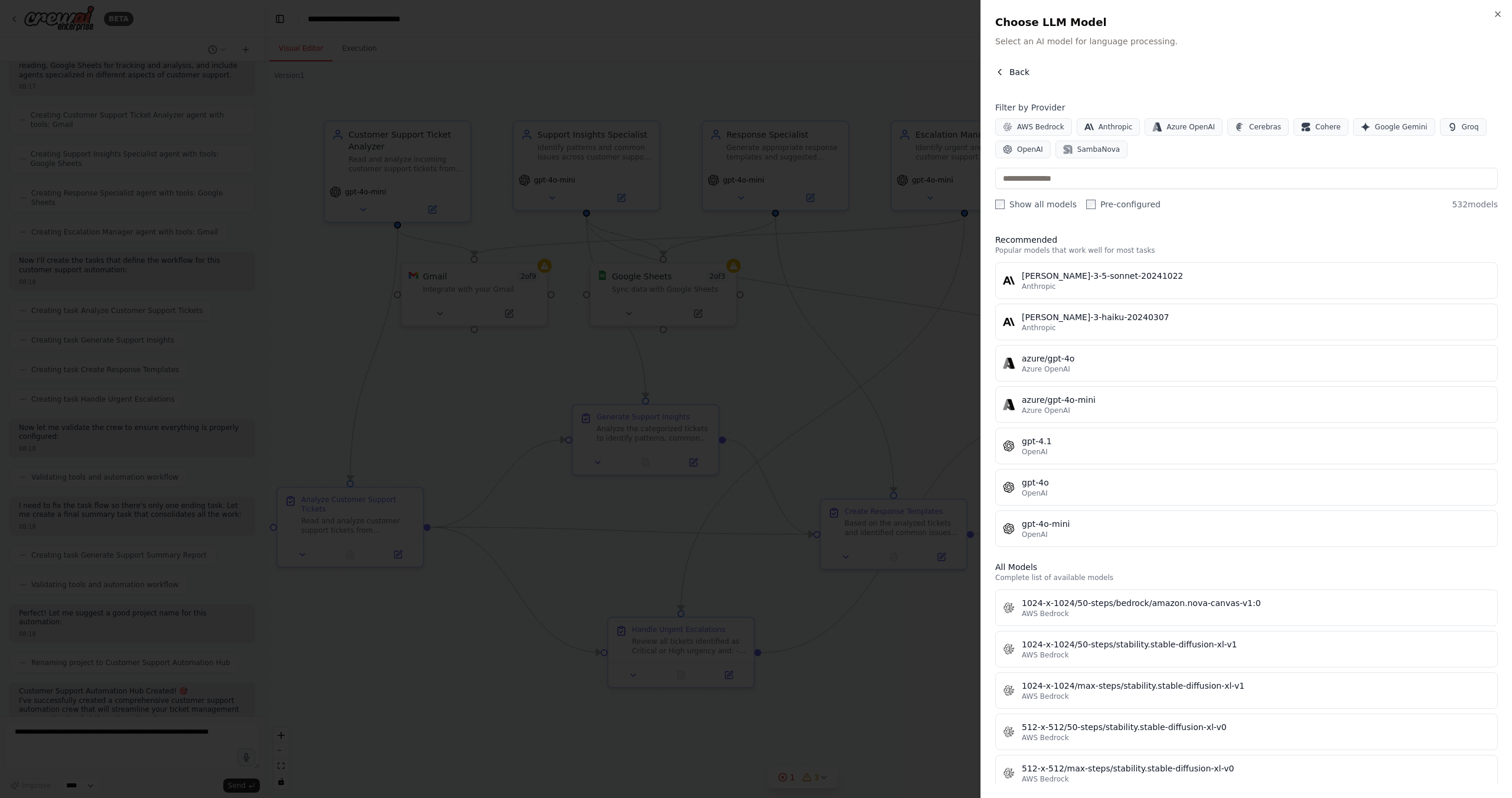
click at [1000, 70] on icon "button" at bounding box center [1000, 71] width 9 height 9
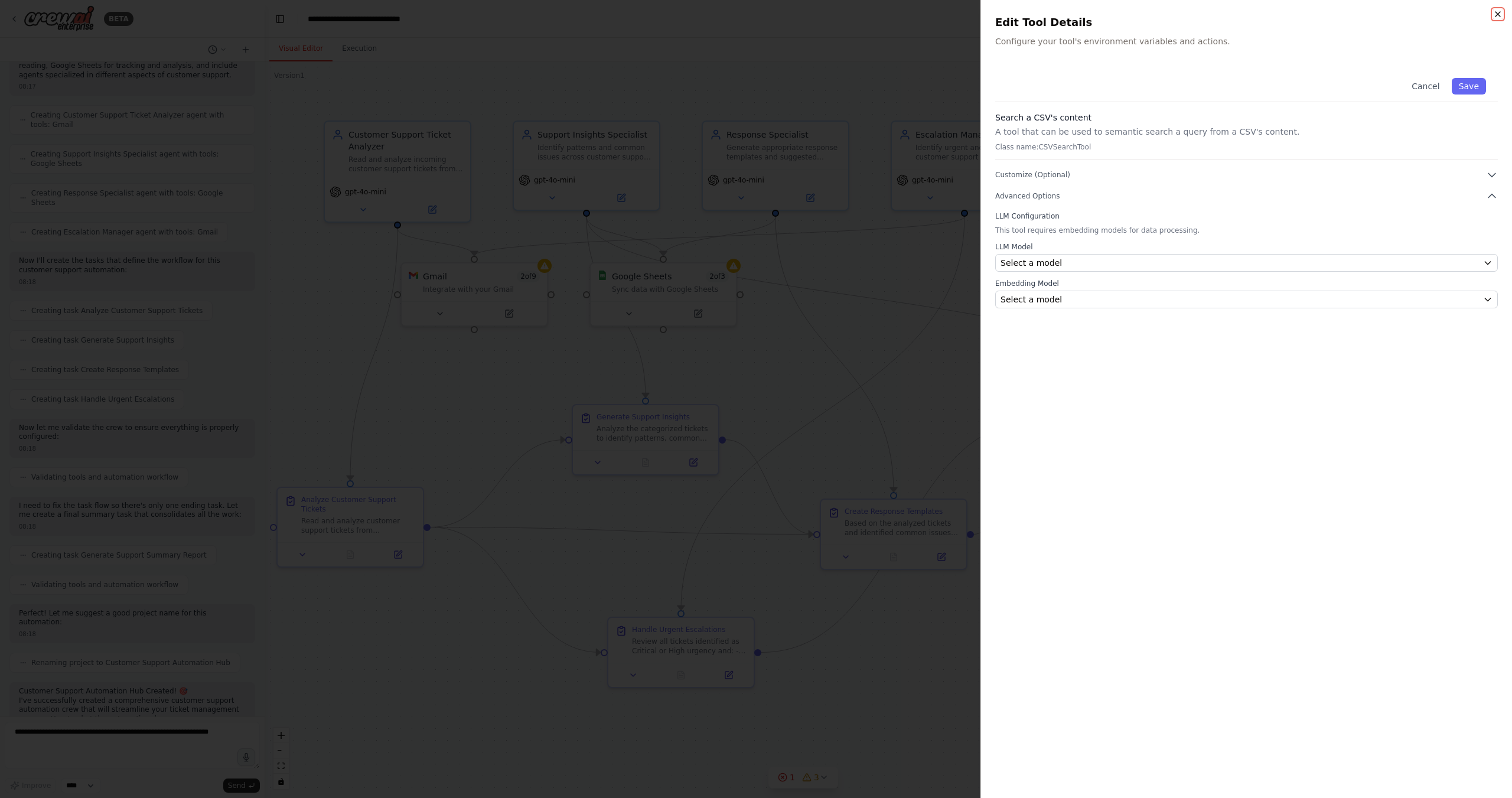
click at [1498, 14] on icon "button" at bounding box center [1498, 14] width 9 height 9
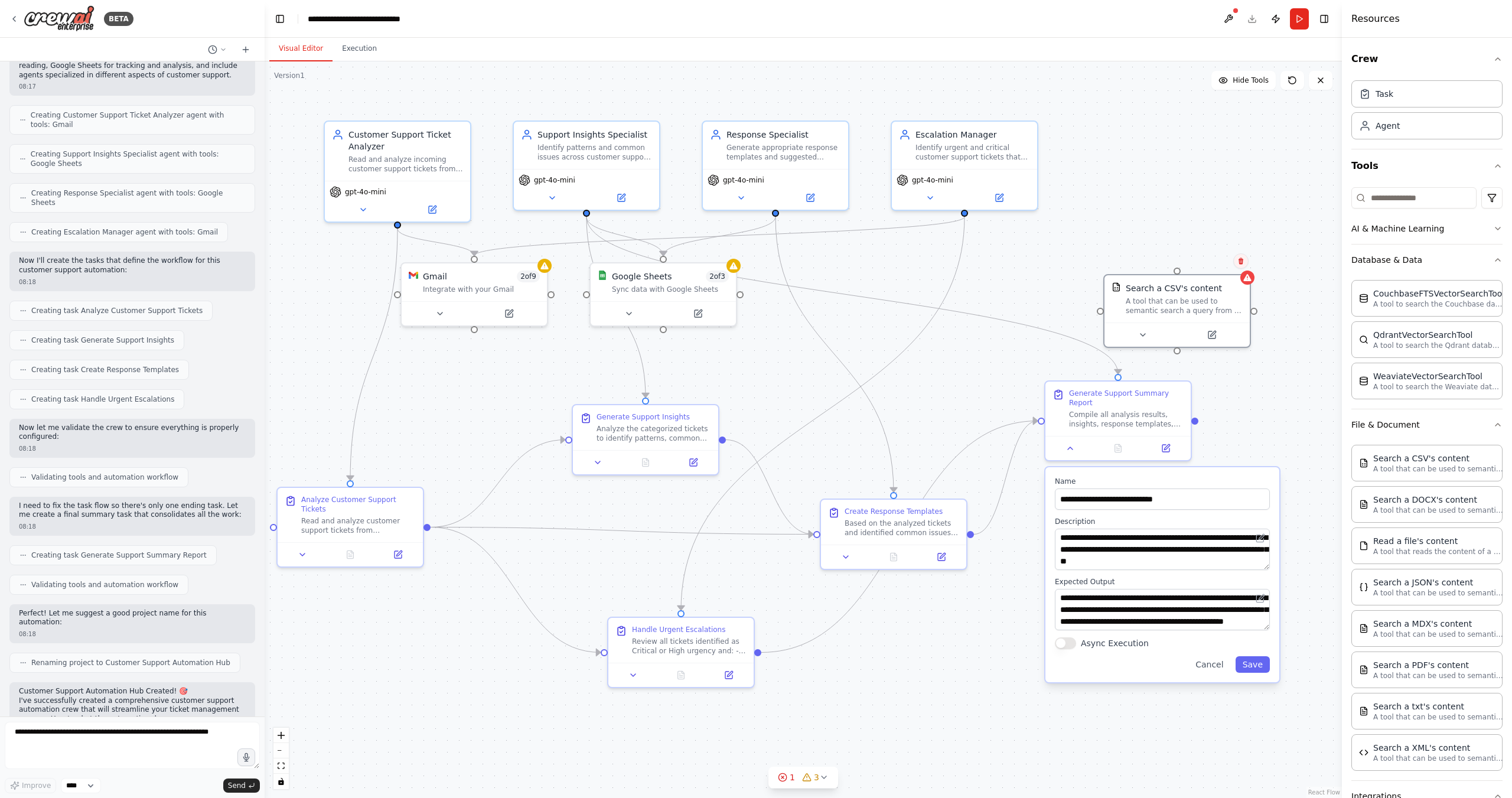
click at [1243, 262] on icon at bounding box center [1241, 261] width 5 height 6
click at [1216, 258] on button "Confirm" at bounding box center [1207, 261] width 42 height 14
click at [739, 199] on icon at bounding box center [741, 195] width 9 height 9
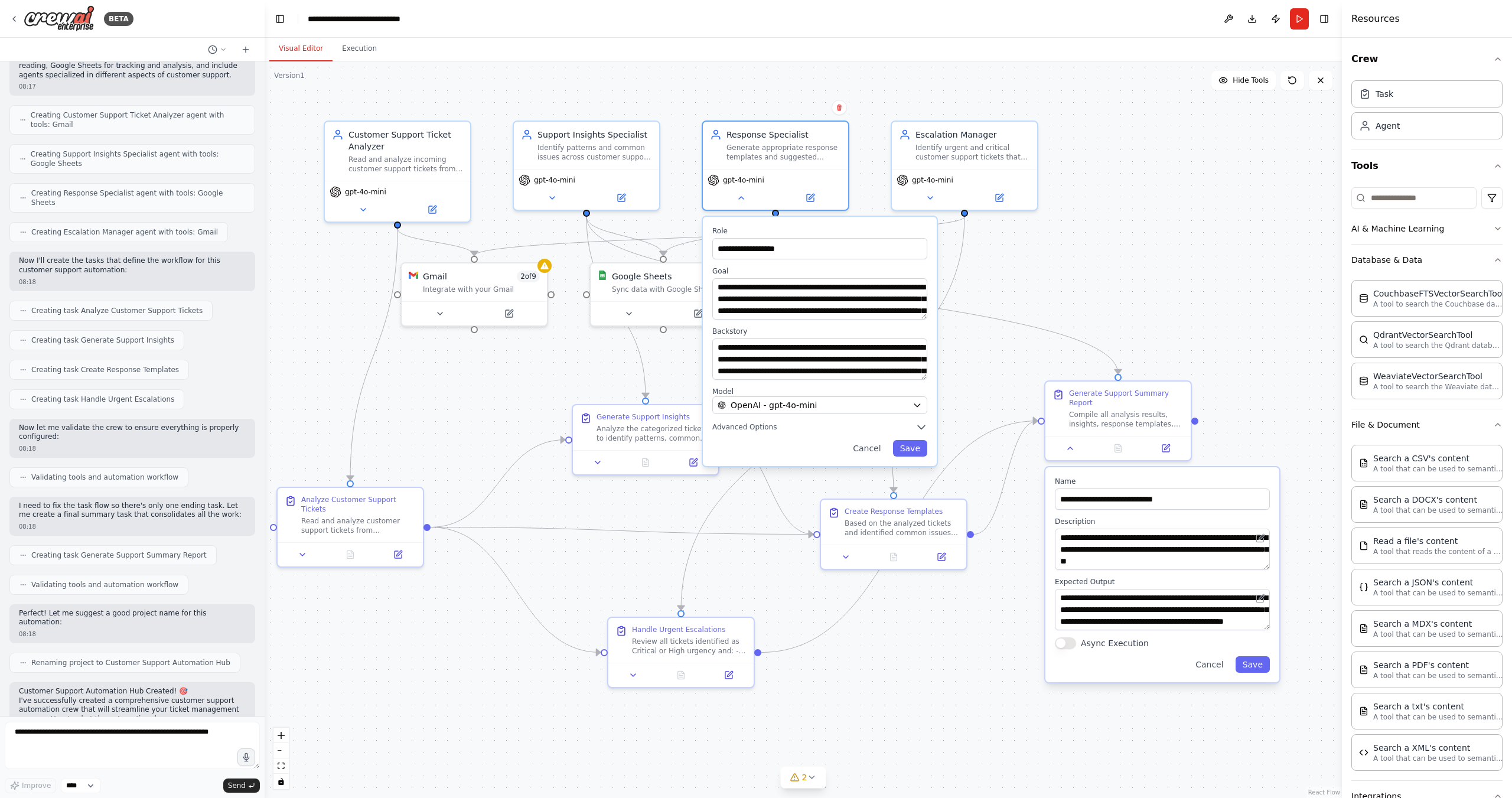
click at [1224, 241] on div ".deletable-edge-delete-btn { width: 20px; height: 20px; border: 0px solid #ffff…" at bounding box center [803, 429] width 1078 height 737
click at [740, 200] on button at bounding box center [741, 196] width 66 height 14
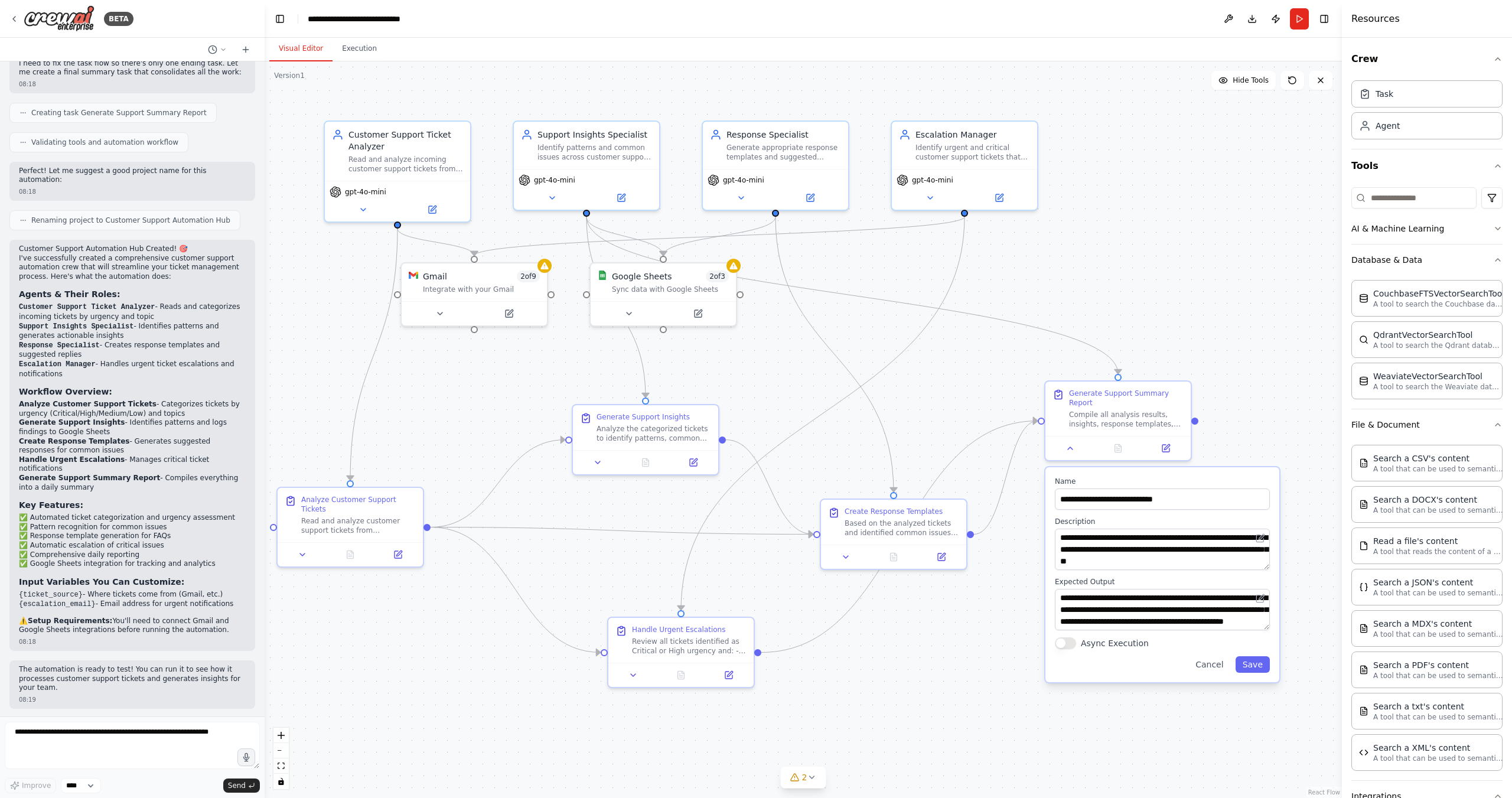
scroll to position [798, 0]
drag, startPoint x: 223, startPoint y: 631, endPoint x: 20, endPoint y: 244, distance: 437.0
click at [20, 244] on div "Customer Support Automation Hub Created! 🎯 I've successfully created a comprehe…" at bounding box center [132, 438] width 227 height 391
copy div "Customer Support Automation Hub Created! 🎯 I've successfully created a comprehe…"
click at [732, 671] on icon at bounding box center [730, 671] width 5 height 5
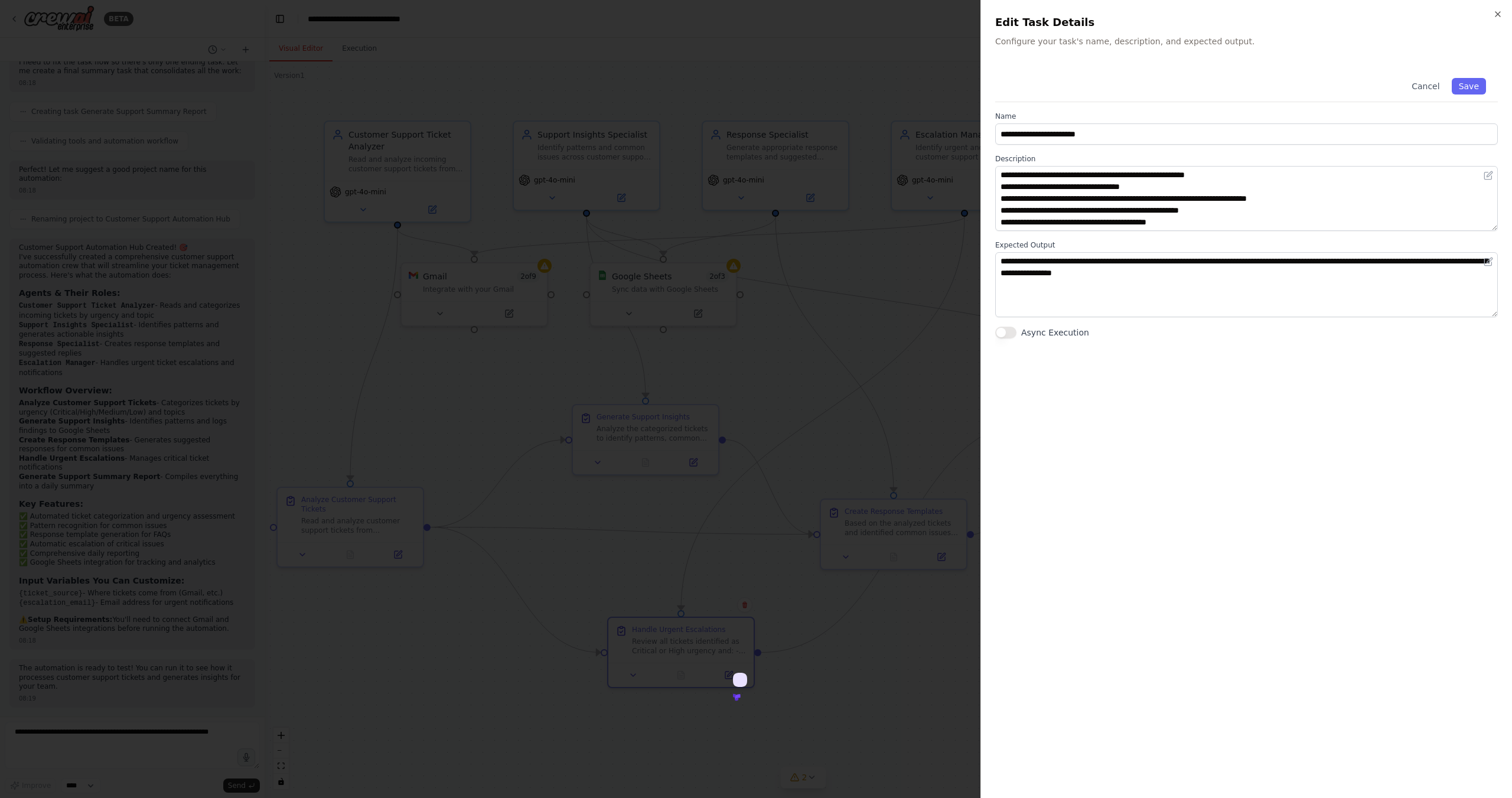
scroll to position [36, 0]
click at [1295, 199] on textarea "**********" at bounding box center [1247, 199] width 503 height 65
click at [1494, 11] on icon "button" at bounding box center [1498, 14] width 9 height 9
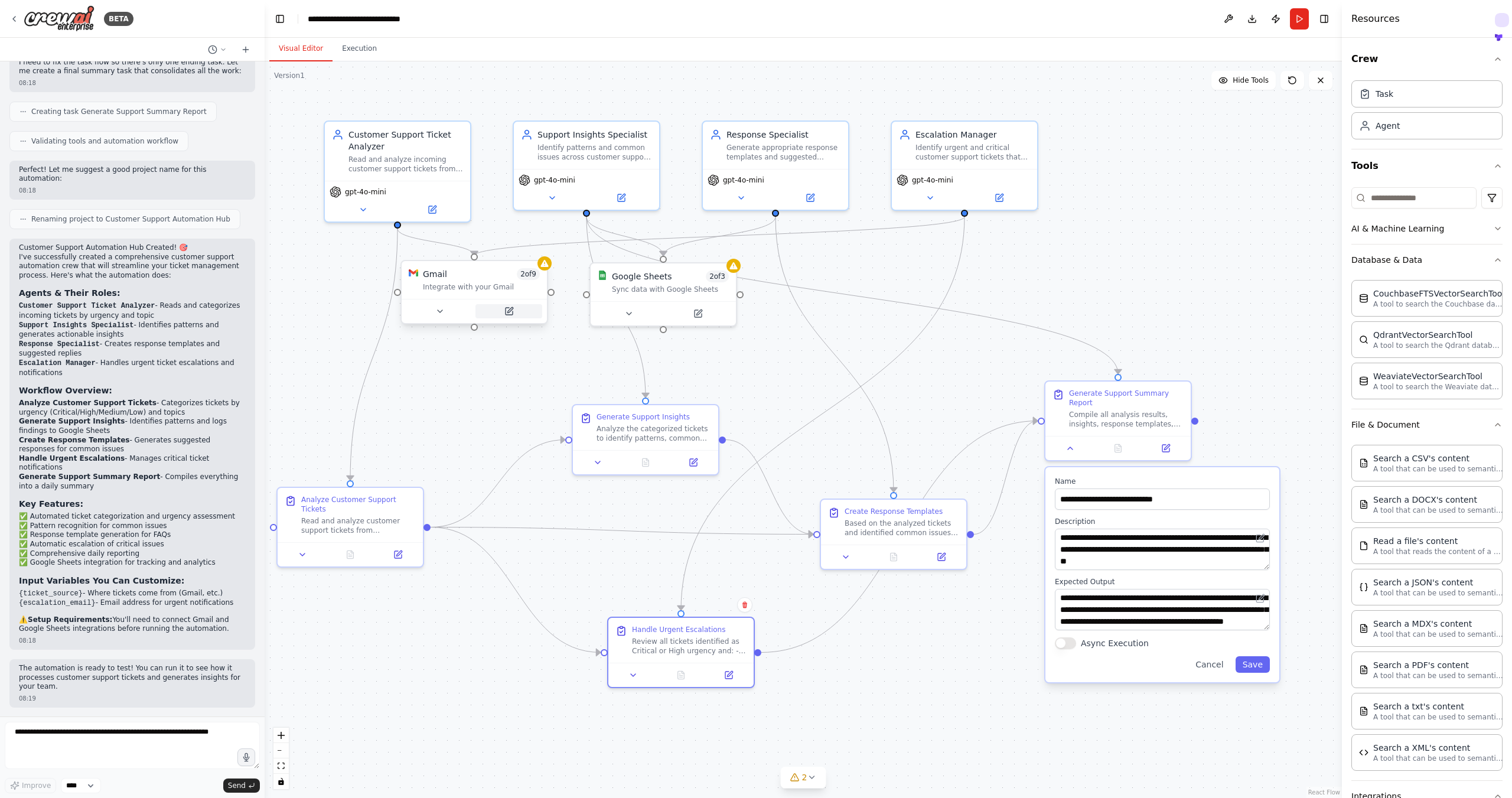
click at [513, 313] on icon at bounding box center [509, 311] width 9 height 9
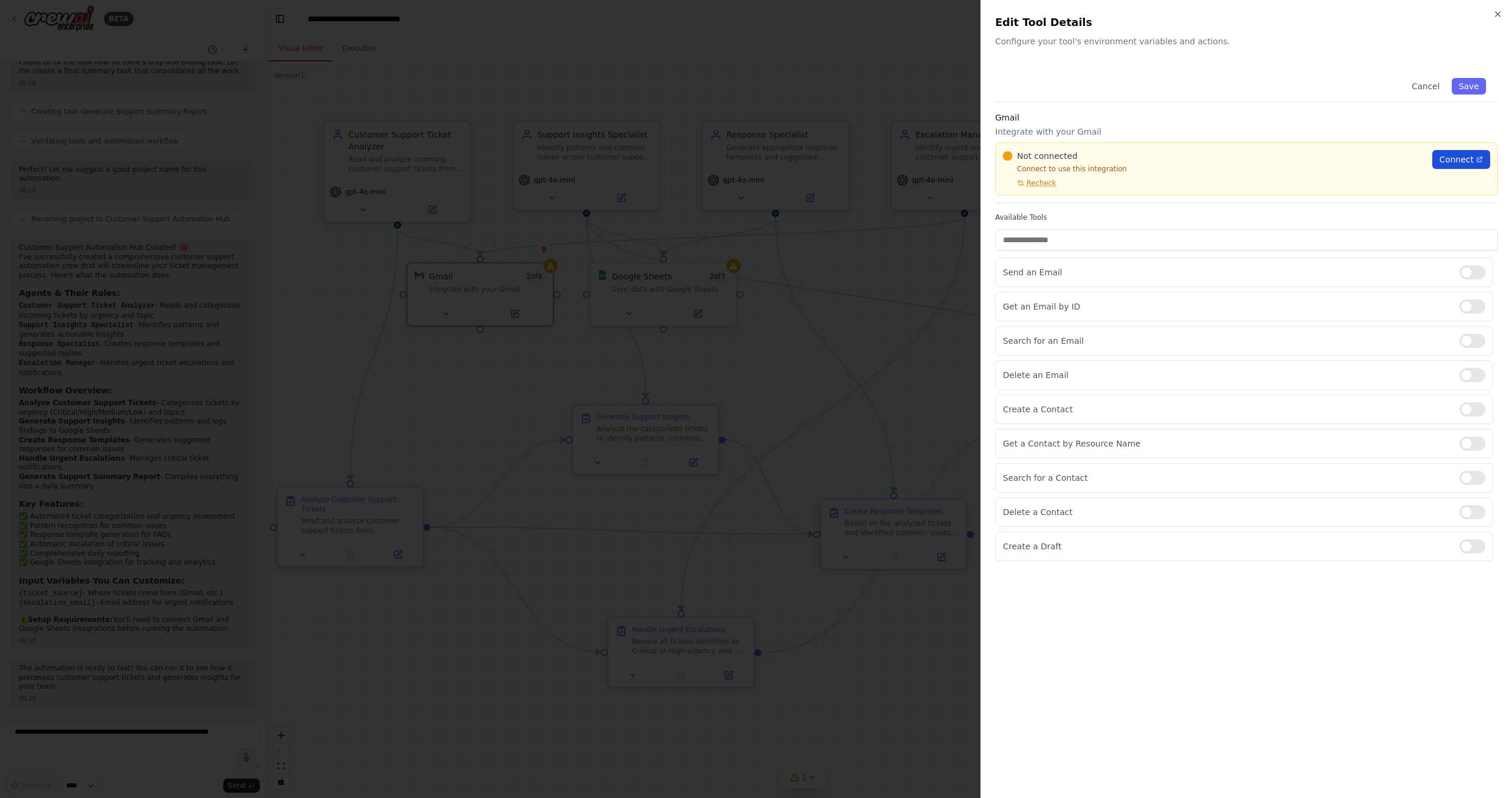
click at [1452, 157] on span "Connect" at bounding box center [1456, 159] width 34 height 12
click at [1495, 14] on icon "button" at bounding box center [1498, 14] width 9 height 9
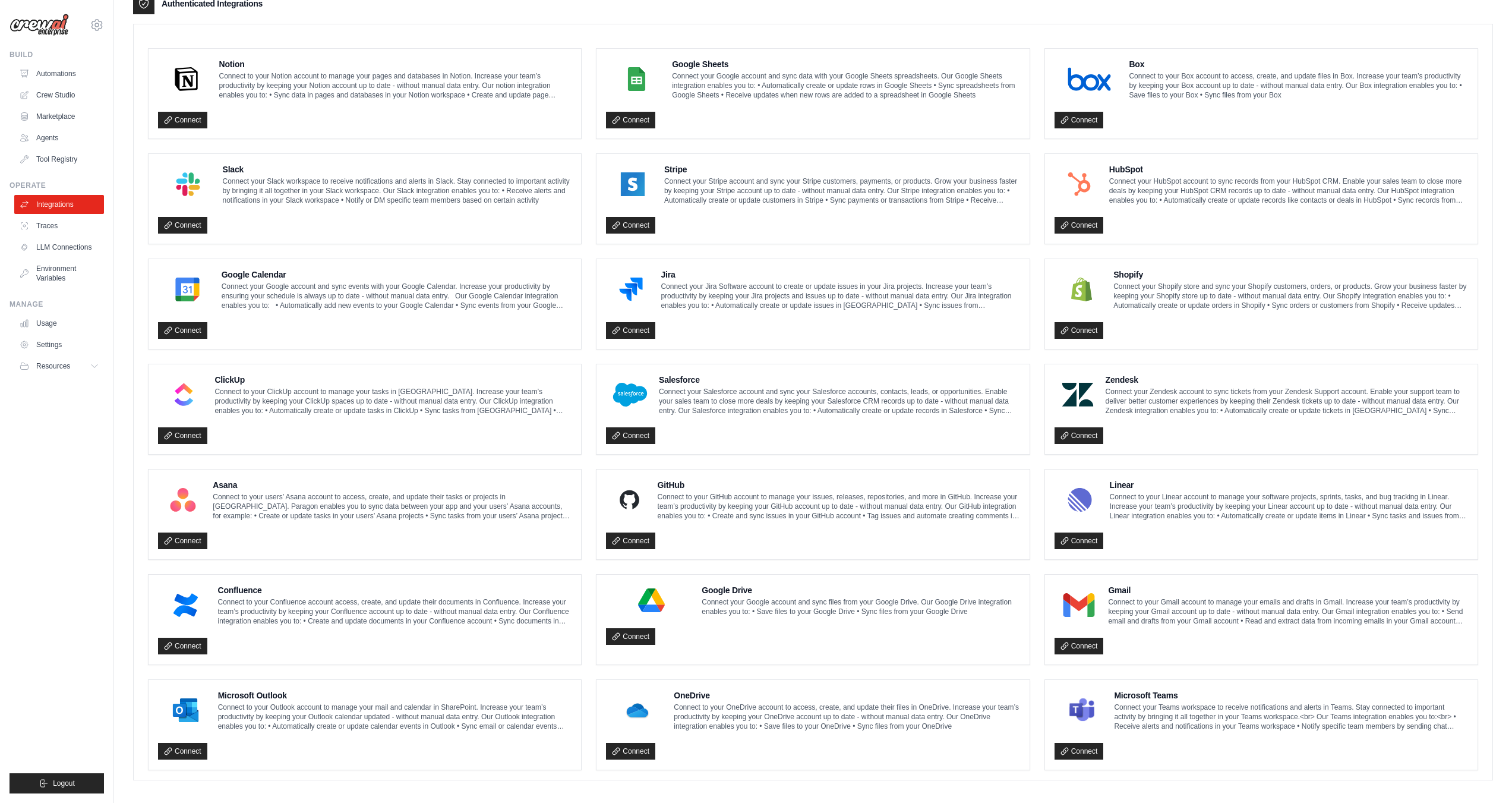
scroll to position [310, 0]
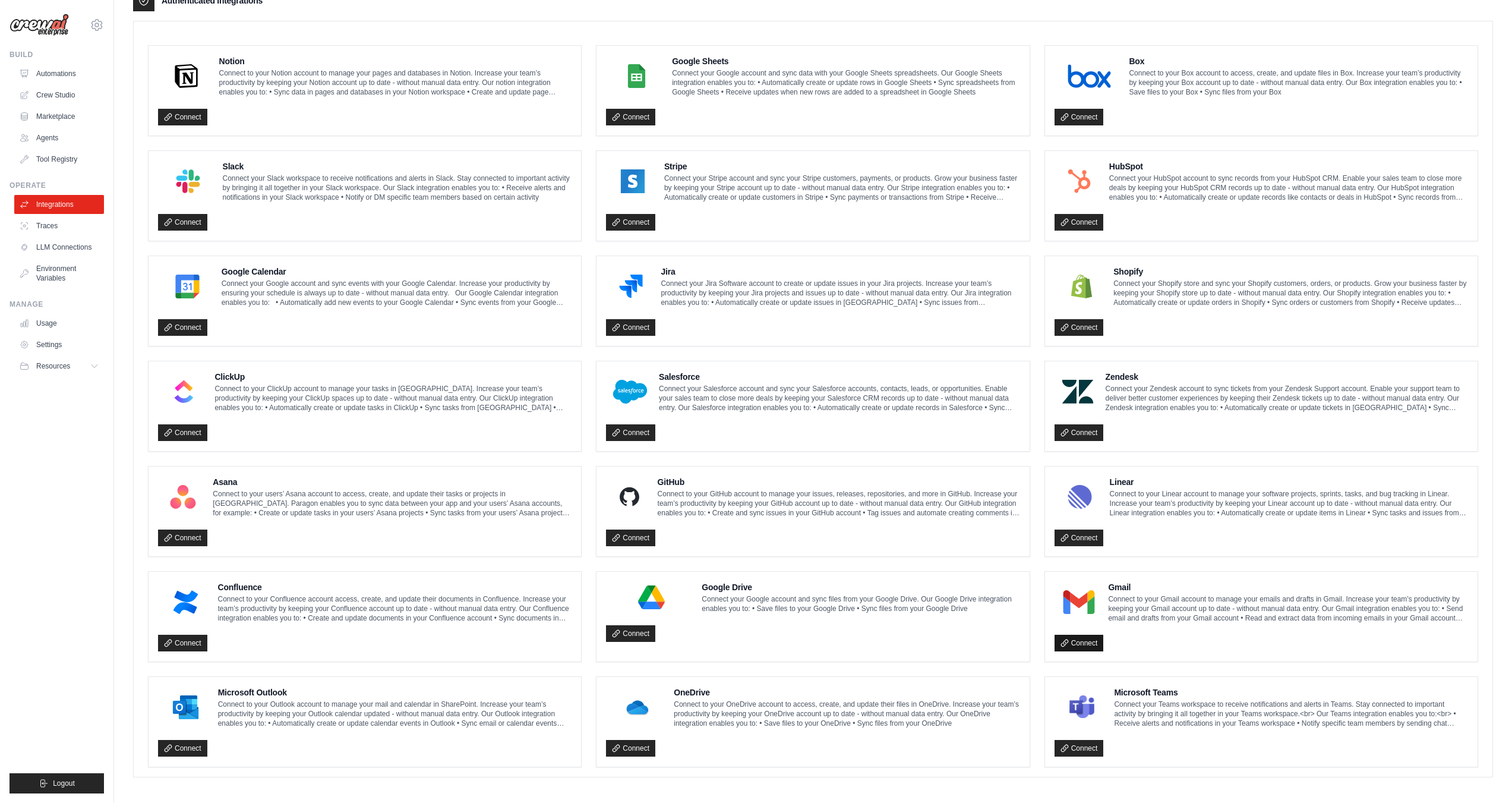
click at [1079, 640] on link "Connect" at bounding box center [1079, 643] width 49 height 16
click at [1080, 635] on link "Connect" at bounding box center [1079, 643] width 49 height 16
click at [1073, 640] on link "Connect" at bounding box center [1079, 643] width 49 height 16
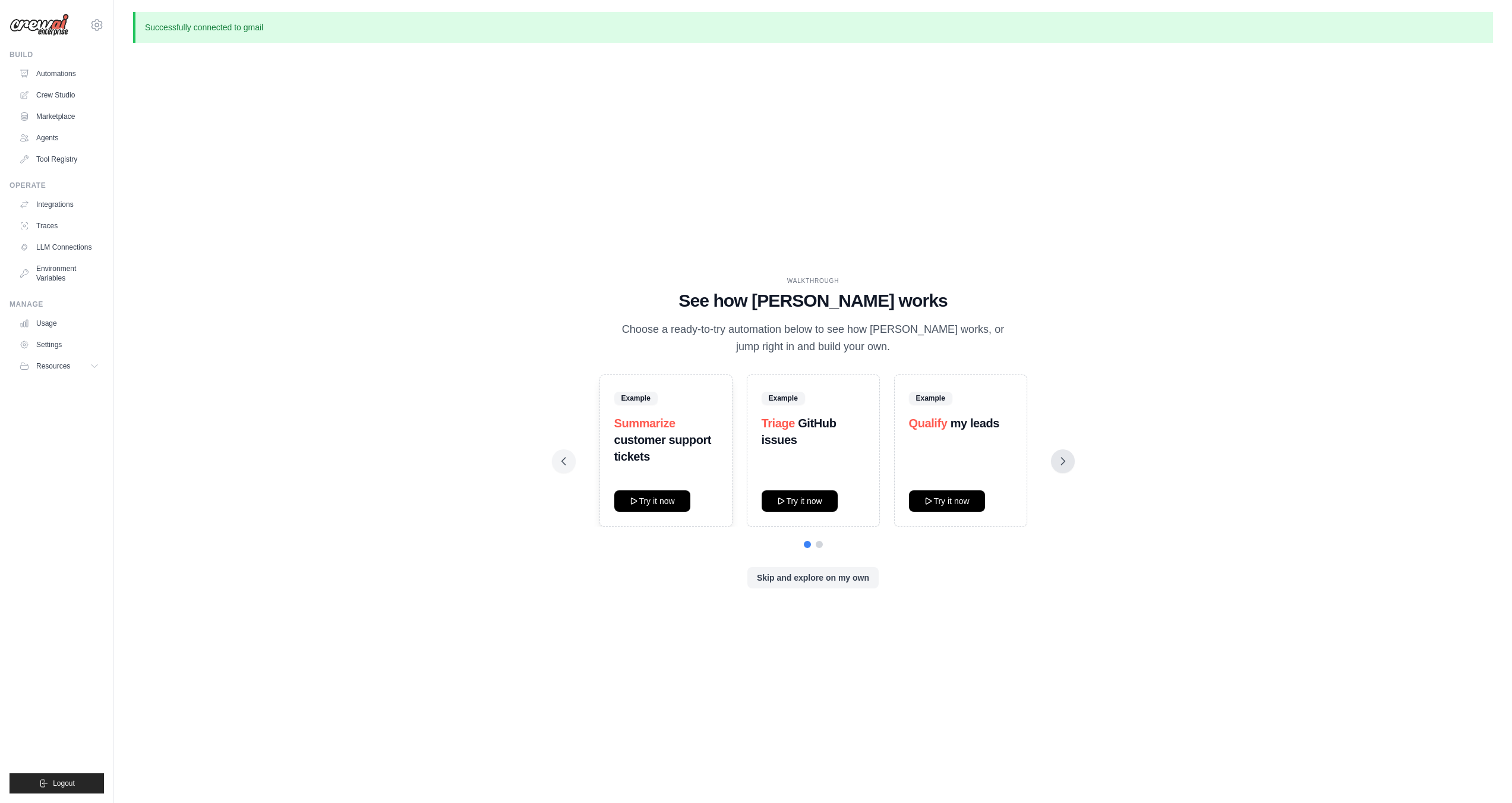
click at [1060, 463] on icon at bounding box center [1062, 461] width 12 height 12
click at [562, 463] on icon at bounding box center [563, 461] width 4 height 7
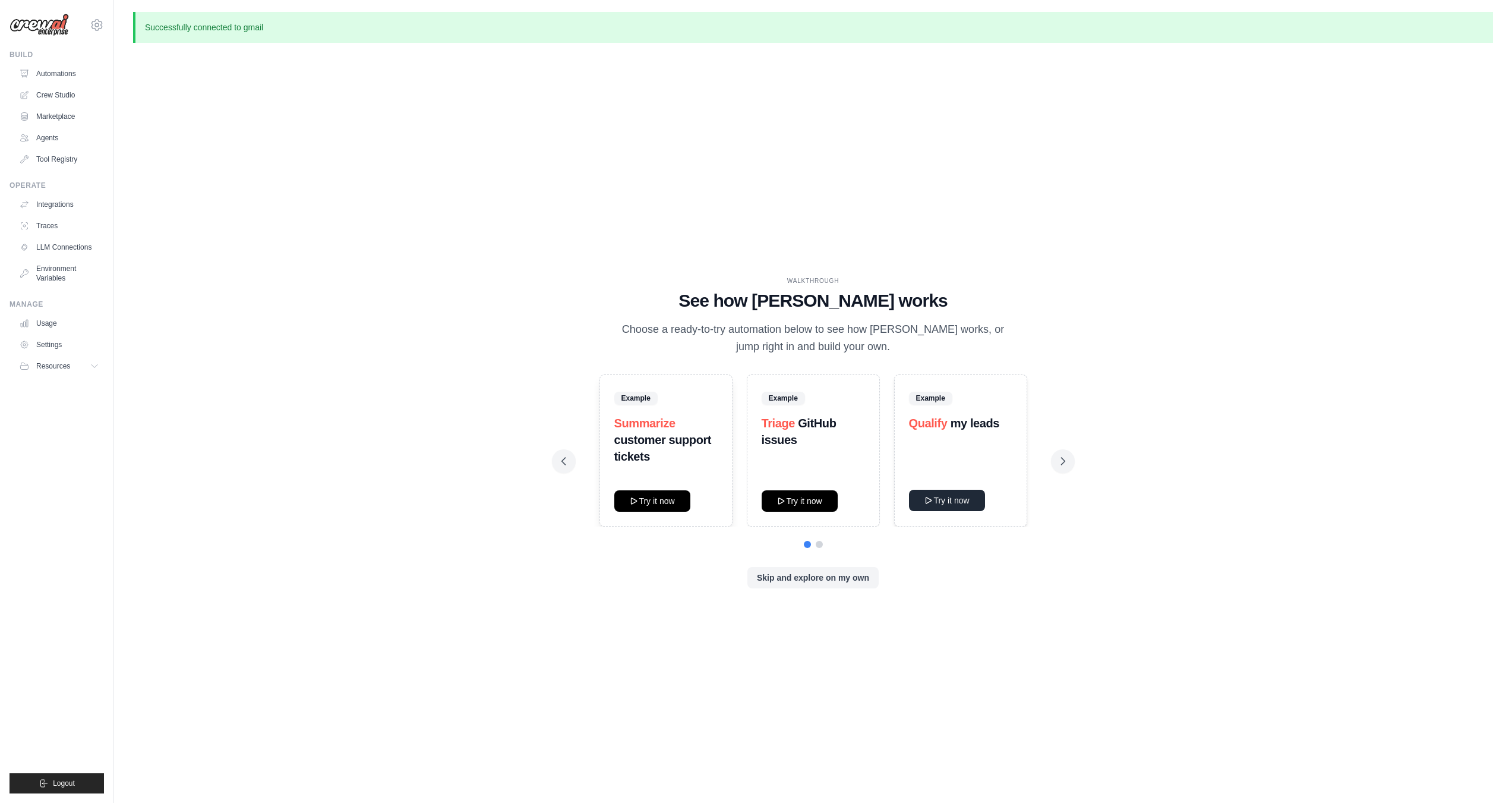
click at [958, 497] on button "Try it now" at bounding box center [947, 500] width 76 height 21
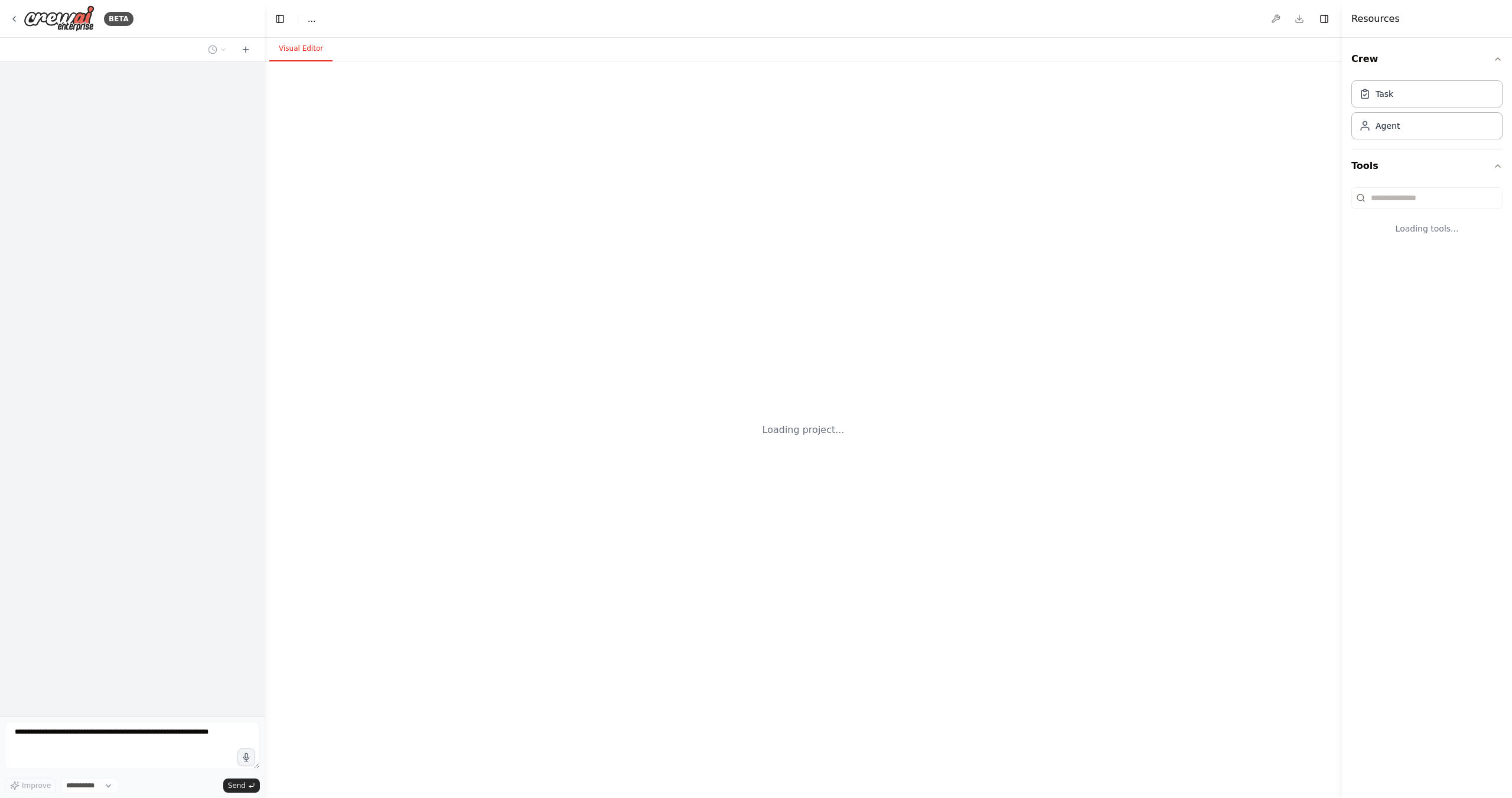
select select "****"
